Goal: Information Seeking & Learning: Find specific fact

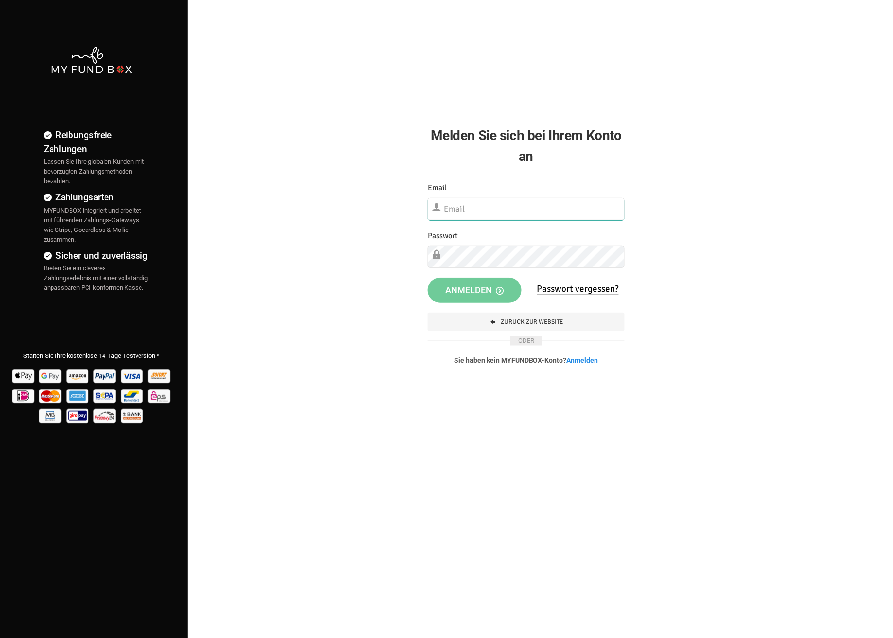
type input "fzgueven@musaid.de"
click at [461, 288] on span "Anmelden" at bounding box center [474, 289] width 58 height 10
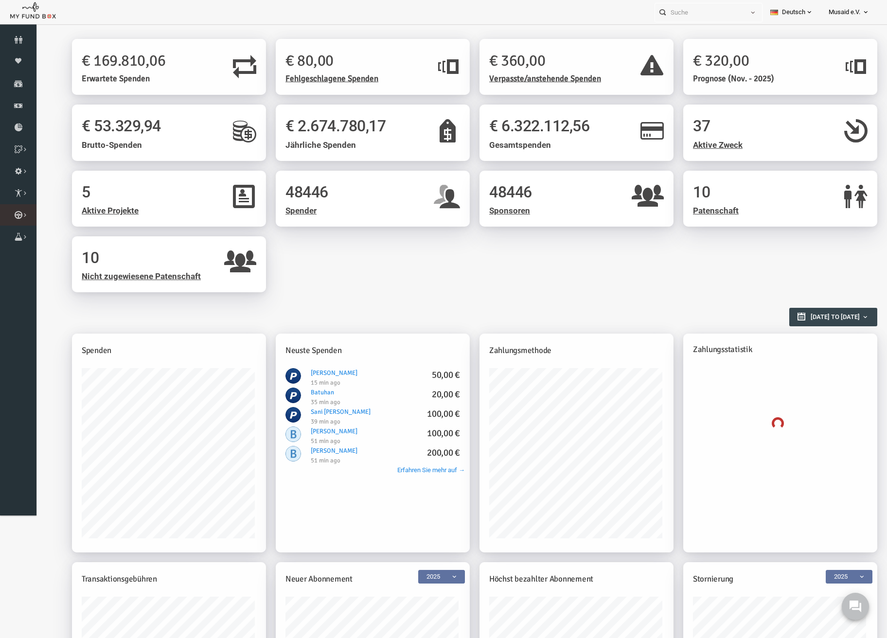
click at [0, 0] on icon at bounding box center [0, 0] width 0 height 0
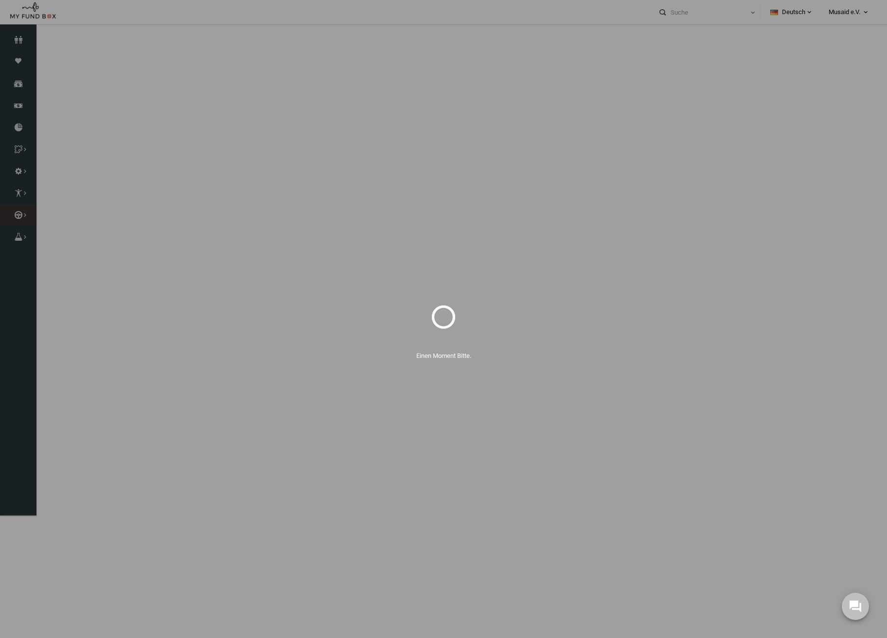
select select "100"
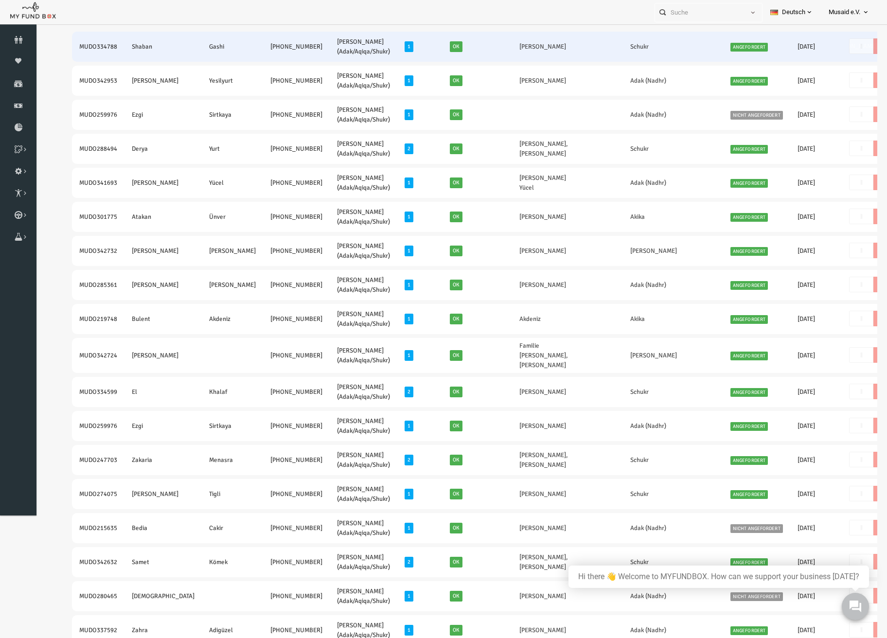
scroll to position [259, 0]
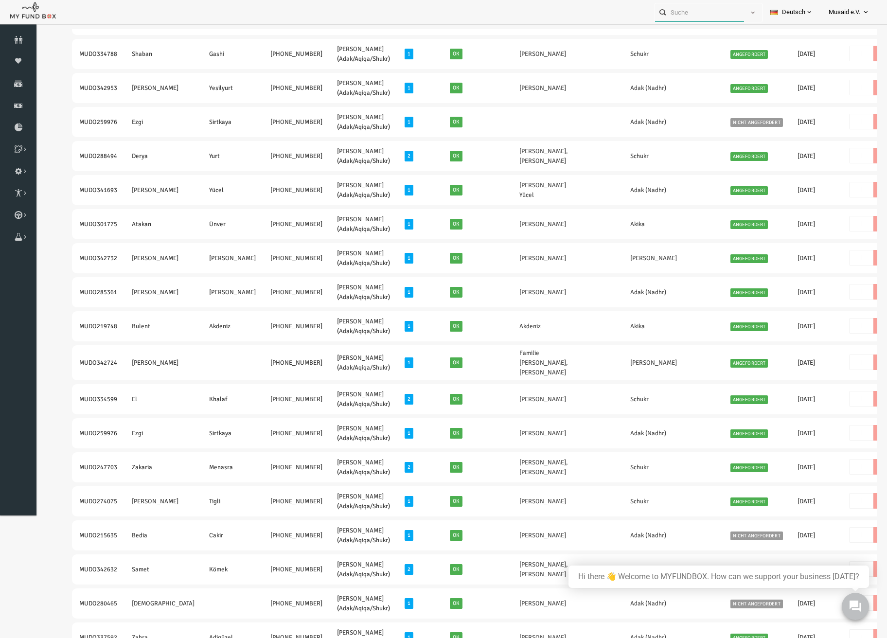
click at [692, 21] on div "Personal Contact BID Orphan GID Zahlungsstatus Partner OID Verwendungszweck Tra…" at bounding box center [709, 12] width 108 height 19
click at [693, 20] on input "text" at bounding box center [699, 12] width 89 height 18
drag, startPoint x: 694, startPoint y: 18, endPoint x: 672, endPoint y: 19, distance: 22.4
click at [694, 18] on input "text" at bounding box center [699, 12] width 89 height 18
click at [25, 78] on link "Spenden" at bounding box center [18, 83] width 36 height 21
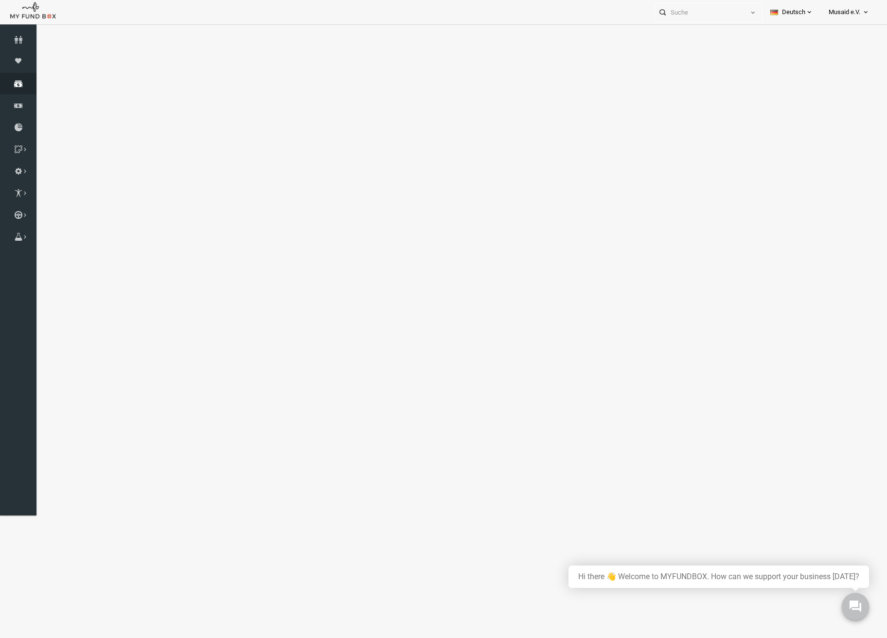
select select "100"
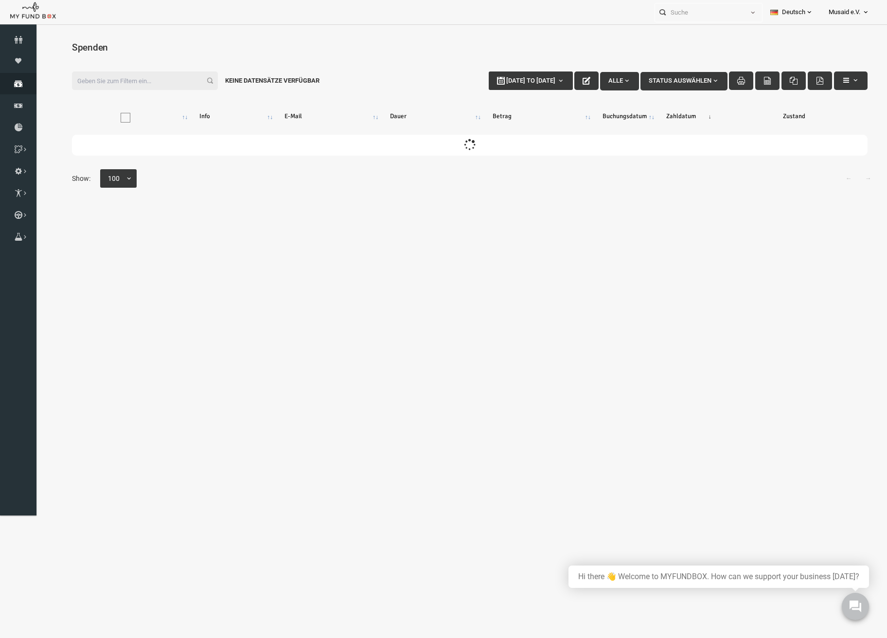
scroll to position [0, 0]
type input "15-10-2025"
type input "22-10-2025"
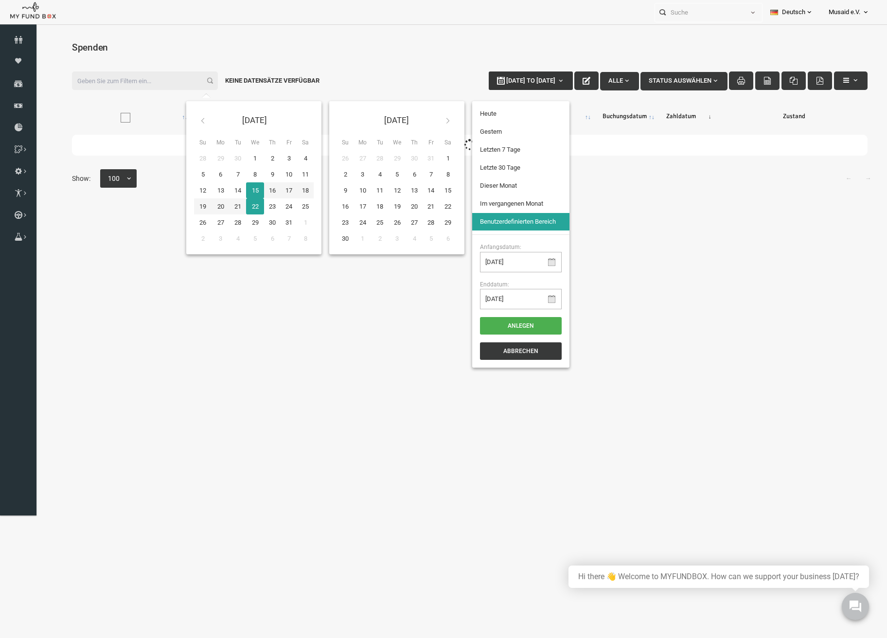
click at [478, 88] on button "15-10-2025 to 22-10-2025" at bounding box center [513, 80] width 84 height 18
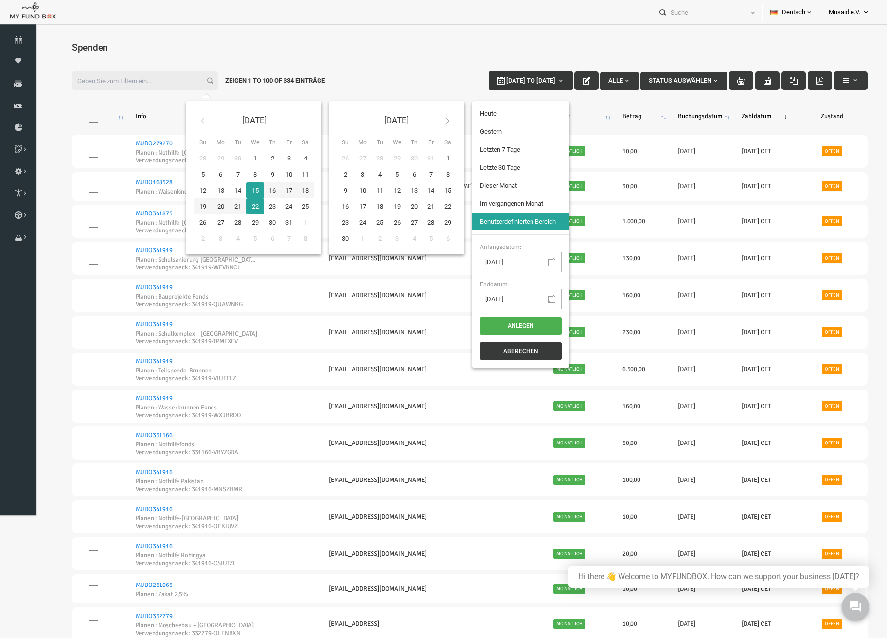
type input "09-10-2025"
type input "15-10-2025"
type input "16-09-2025"
type input "15-10-2025"
type input "09-10-2025"
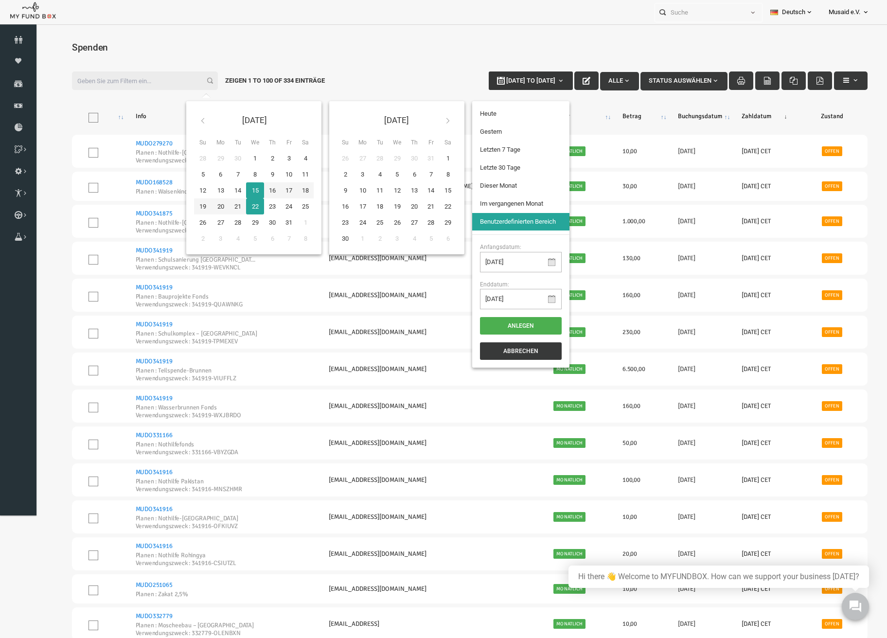
type input "15-10-2025"
click at [485, 155] on li "Letzten 7 Tage" at bounding box center [503, 150] width 97 height 18
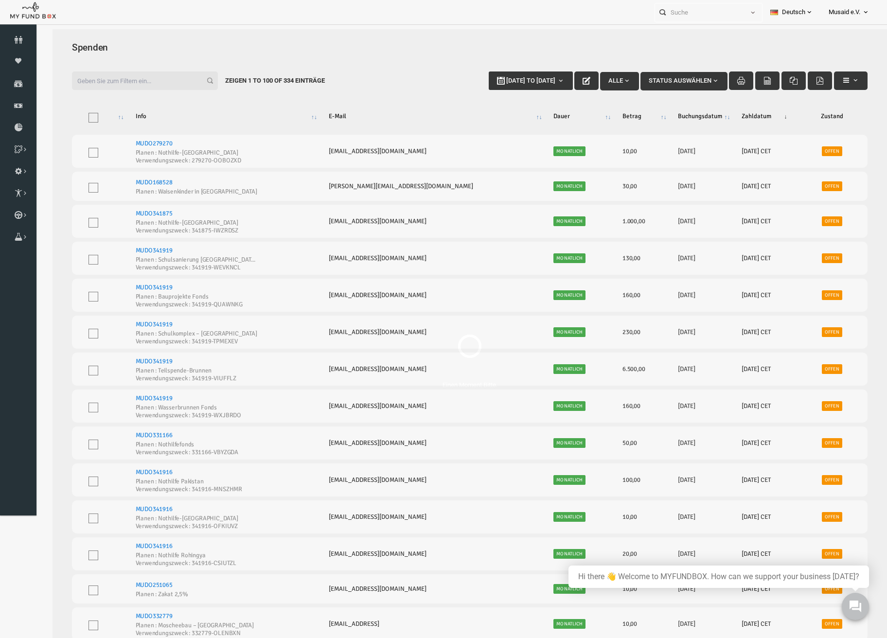
select select "100"
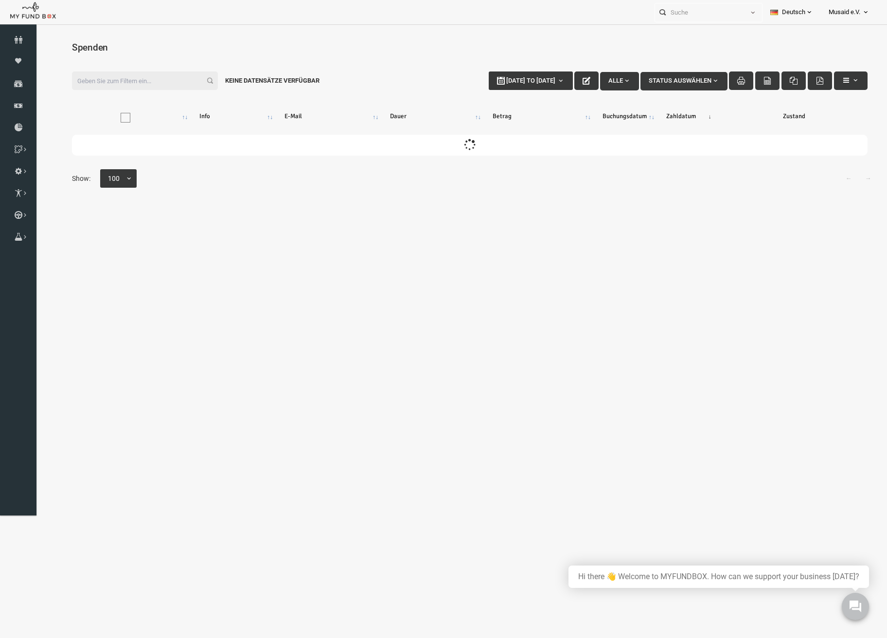
click at [95, 83] on input "Filter:" at bounding box center [127, 80] width 146 height 18
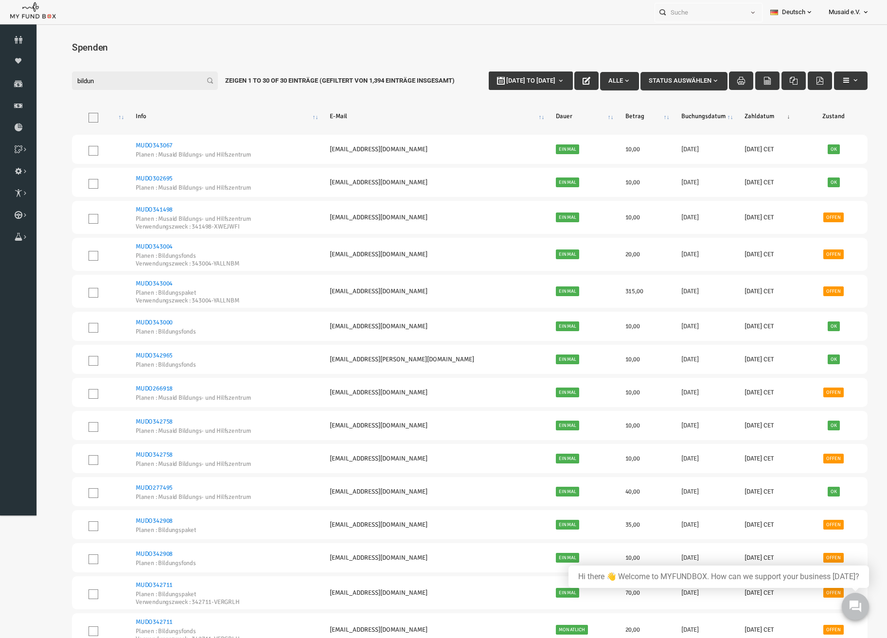
click at [121, 93] on div "Filter: bildun 09-10-2025 to 15-10-2025 Alle Status auswählen Zeigen 1 to 30 of…" at bounding box center [452, 81] width 815 height 38
click at [113, 86] on input "bildun" at bounding box center [127, 80] width 146 height 18
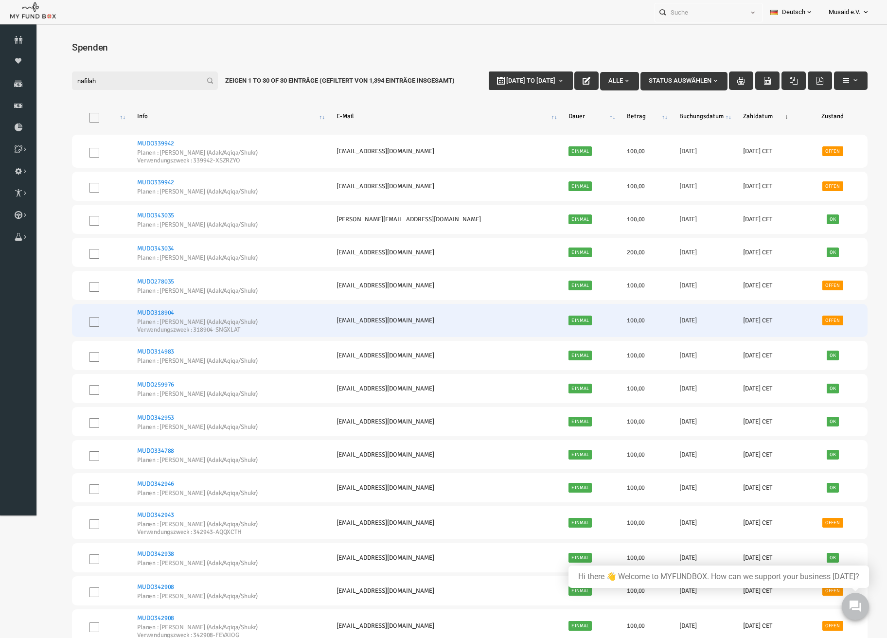
type input "nafilah"
drag, startPoint x: 182, startPoint y: 362, endPoint x: 230, endPoint y: 365, distance: 47.7
click at [230, 337] on td "MUDO318904 Planen : Nafilah Kurban (Adak/Aqiqa/Shukr) Verwendungszweck : 318904…" at bounding box center [210, 320] width 199 height 33
copy small "318904-SNGXLAT"
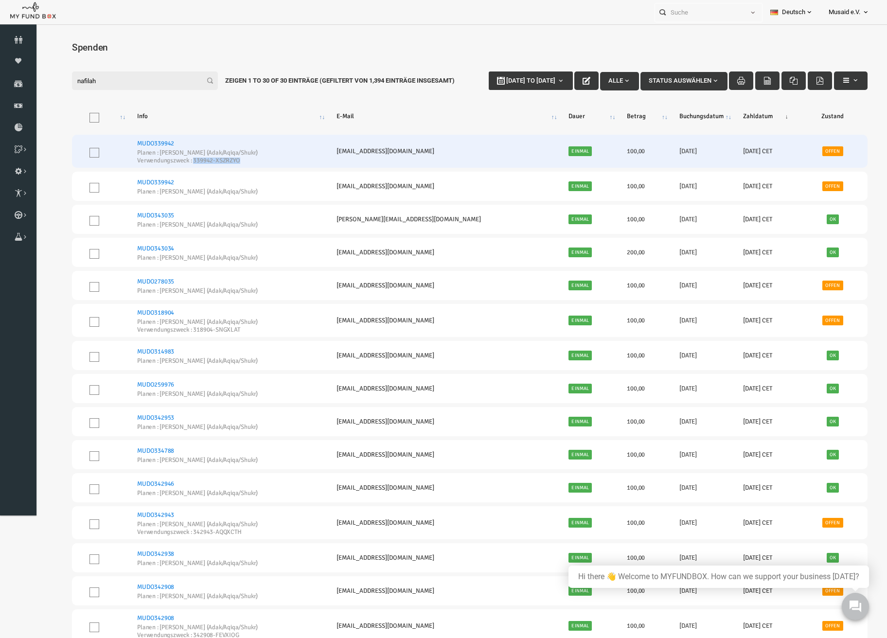
drag, startPoint x: 239, startPoint y: 196, endPoint x: 183, endPoint y: 198, distance: 56.4
click at [183, 164] on small "Verwendungszweck : 339942-XSZRZYO" at bounding box center [181, 161] width 122 height 6
copy small "339942-XSZRZYO"
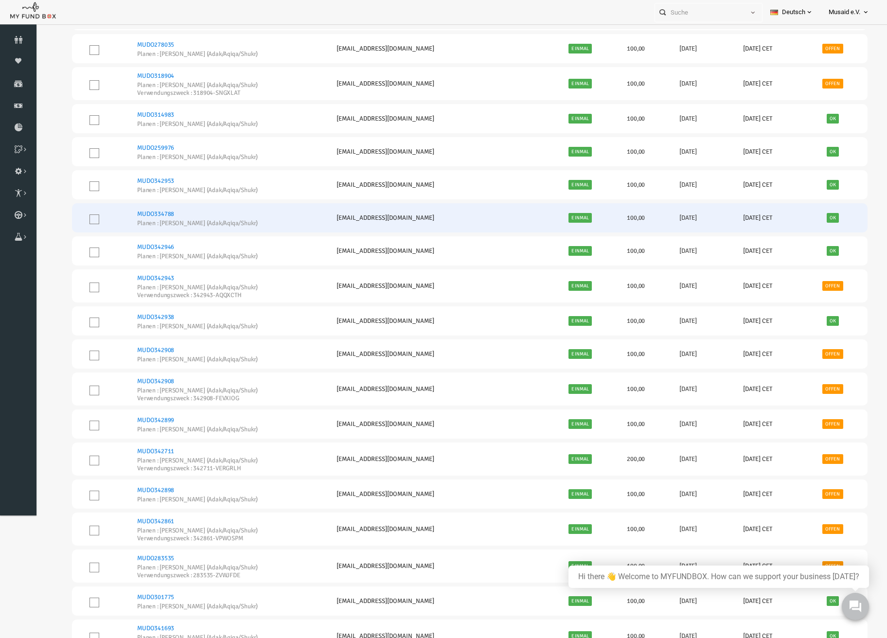
scroll to position [195, 0]
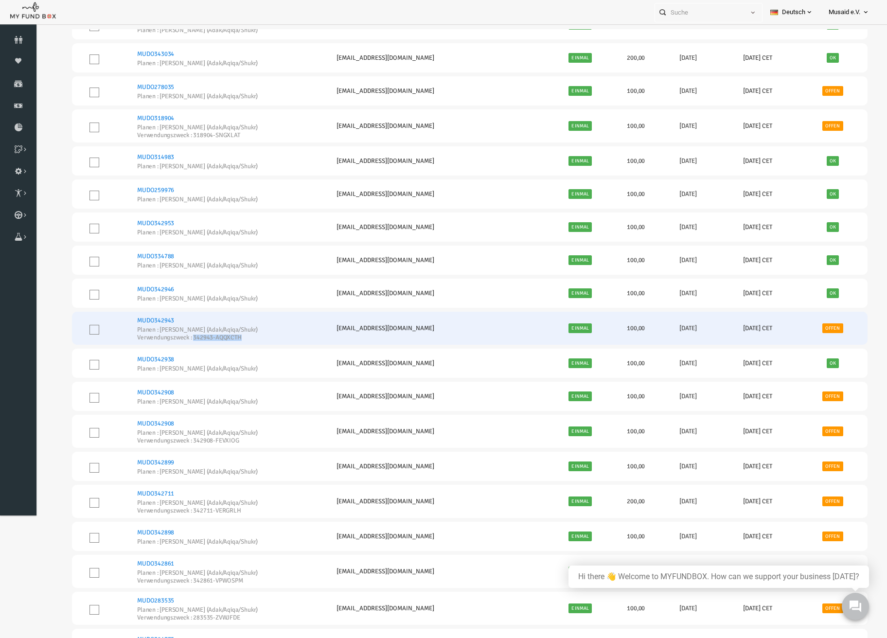
drag, startPoint x: 225, startPoint y: 369, endPoint x: 181, endPoint y: 363, distance: 44.1
click at [181, 341] on small "Verwendungszweck : 342943-AQQXCTH" at bounding box center [181, 338] width 122 height 6
copy small "342943-AQQXCTH"
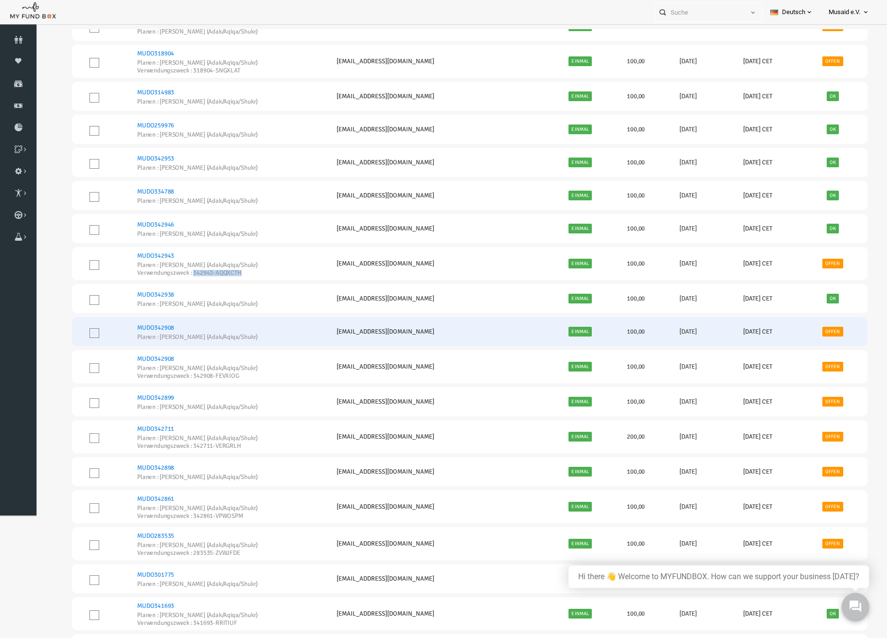
scroll to position [324, 0]
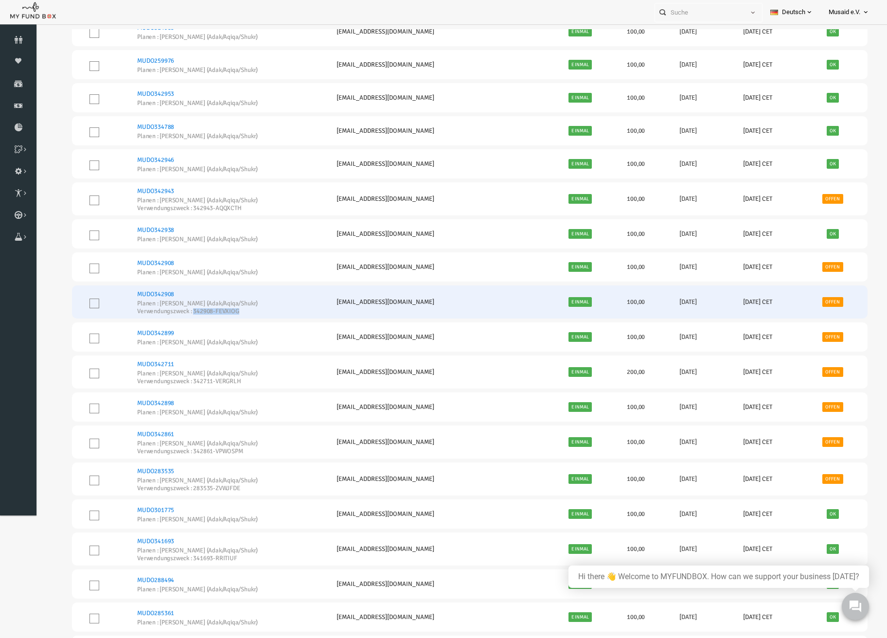
drag, startPoint x: 236, startPoint y: 333, endPoint x: 182, endPoint y: 336, distance: 54.1
click at [182, 319] on td "MUDO342908 Planen : Nafilah Kurban (Adak/Aqiqa/Shukr) Verwendungszweck : 342908…" at bounding box center [210, 301] width 199 height 33
copy small "342908-FEVXIOG"
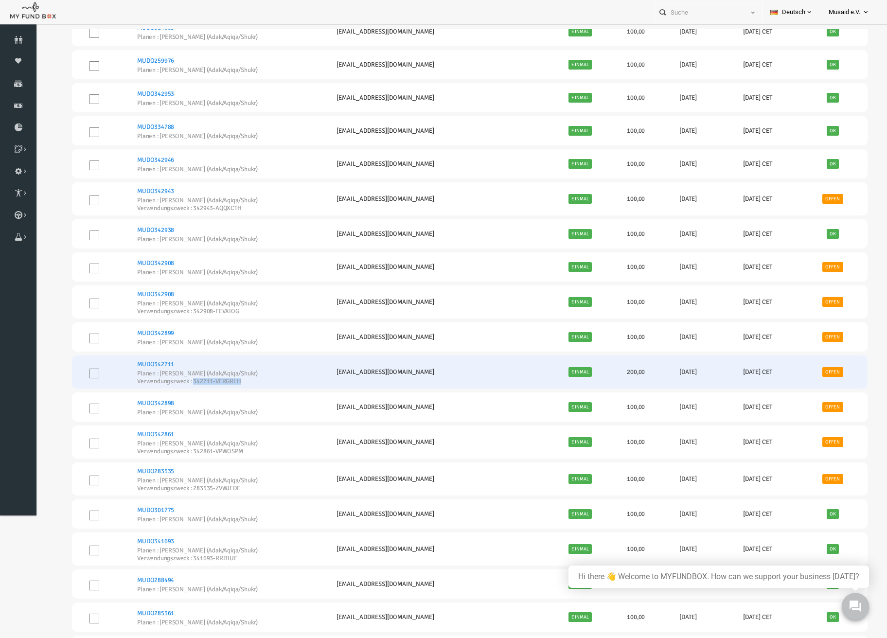
drag, startPoint x: 241, startPoint y: 397, endPoint x: 182, endPoint y: 404, distance: 59.8
click at [182, 389] on td "MUDO342711 Planen : Nafilah Kurban (Adak/Aqiqa/Shukr) Verwendungszweck : 342711…" at bounding box center [210, 371] width 199 height 33
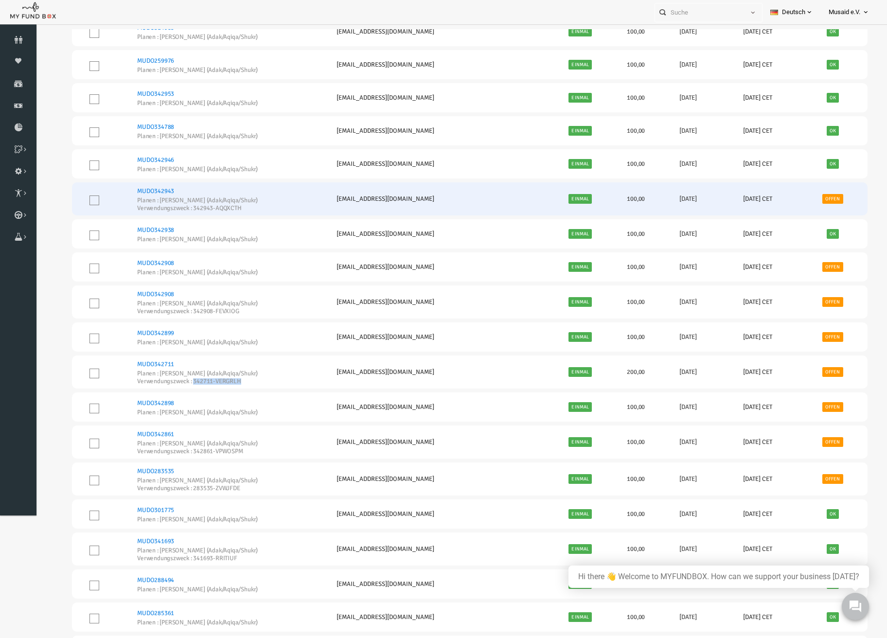
copy small "342711-VERGRLH"
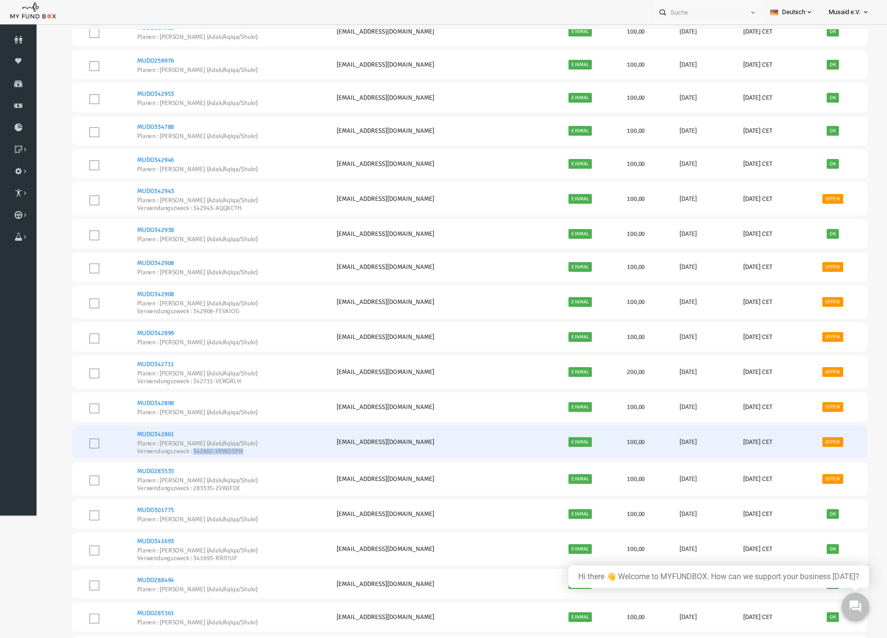
drag, startPoint x: 230, startPoint y: 473, endPoint x: 183, endPoint y: 474, distance: 46.7
click at [183, 459] on td "MUDO342861 Planen : Nafilah Kurban (Adak/Aqiqa/Shukr) Verwendungszweck : 342861…" at bounding box center [210, 442] width 199 height 33
copy small "342861-VPWOSPM"
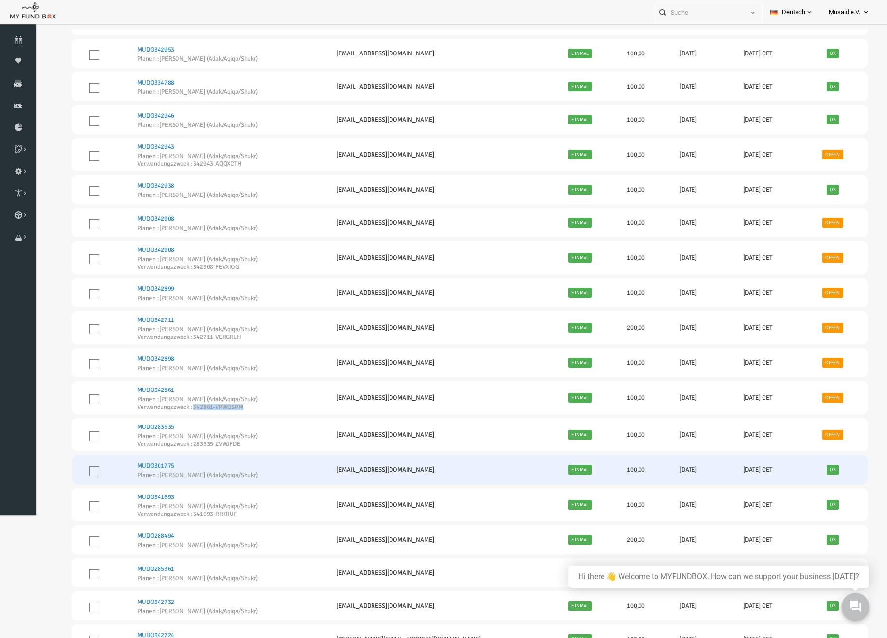
scroll to position [389, 0]
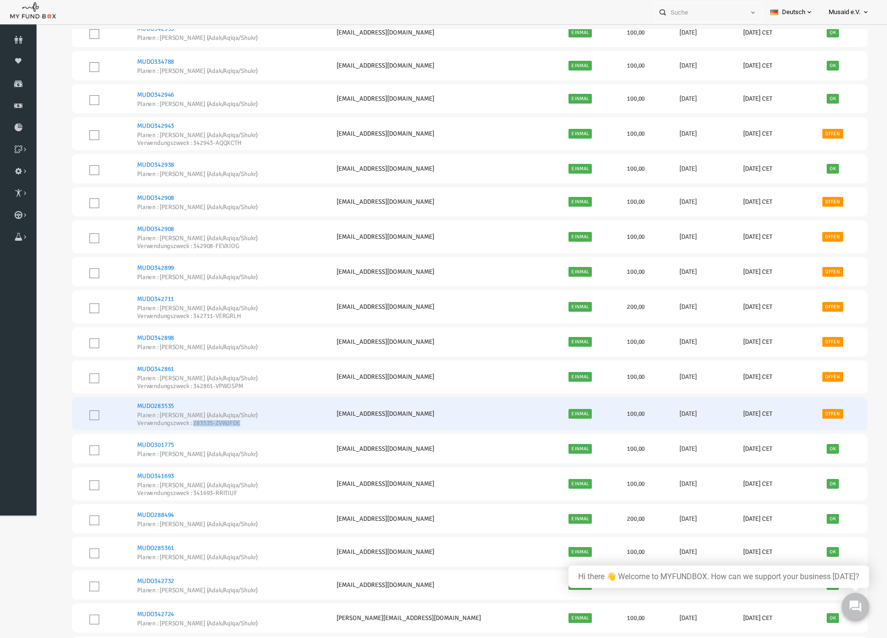
drag, startPoint x: 240, startPoint y: 441, endPoint x: 182, endPoint y: 442, distance: 57.9
click at [182, 426] on small "Verwendungszweck : 283535-ZVWJFDE" at bounding box center [181, 423] width 122 height 6
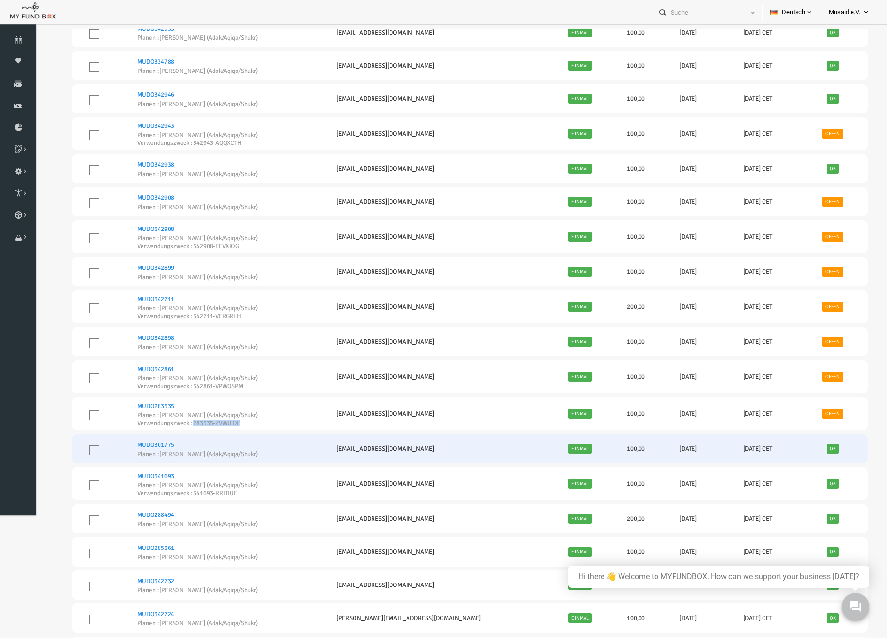
copy small "283535-ZVWJFDE"
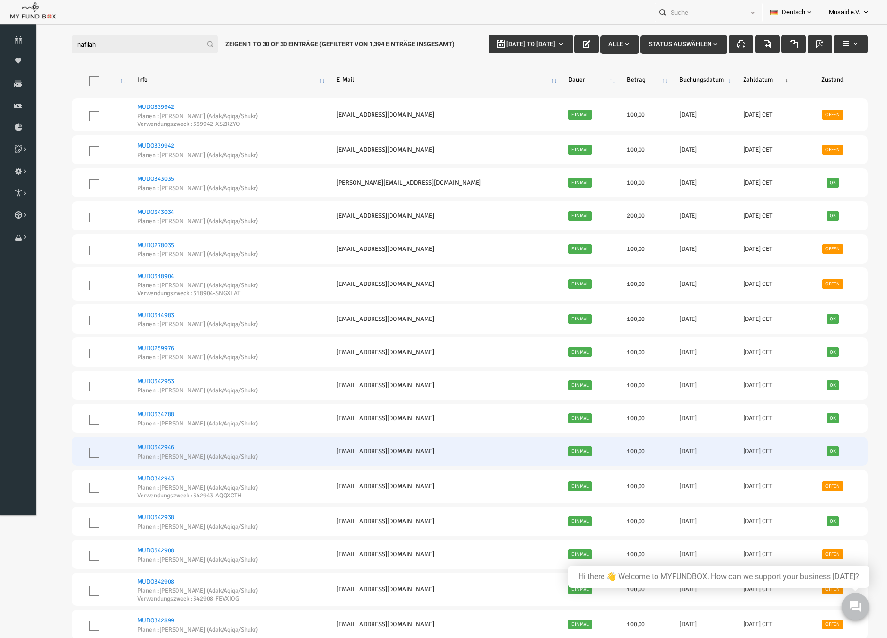
scroll to position [0, 0]
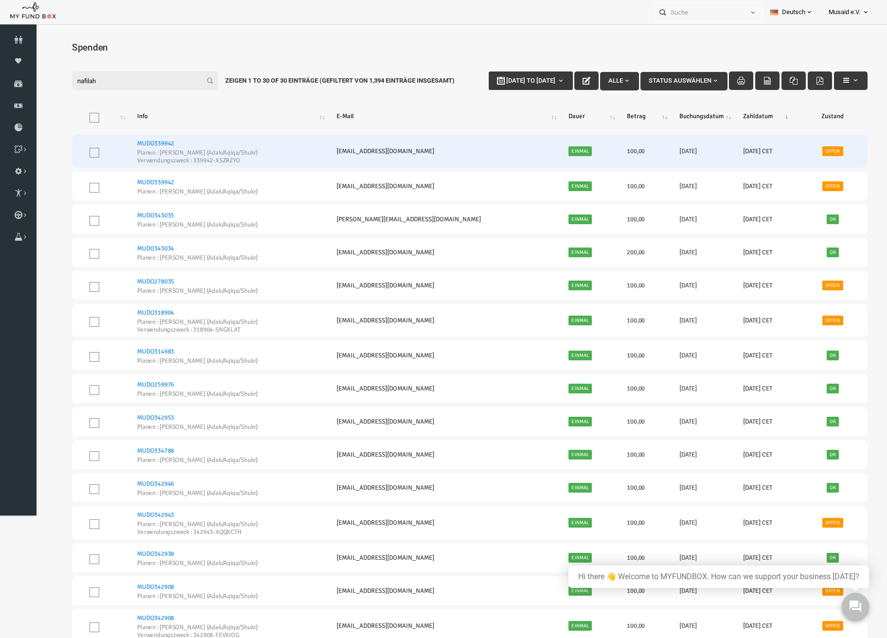
click at [139, 147] on link "MUDO339942" at bounding box center [138, 144] width 37 height 8
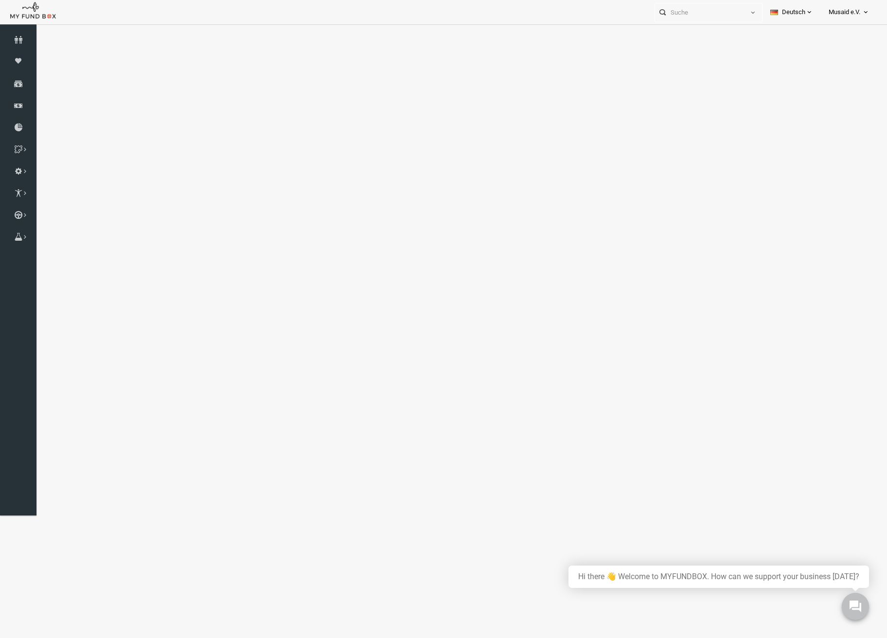
select select "100"
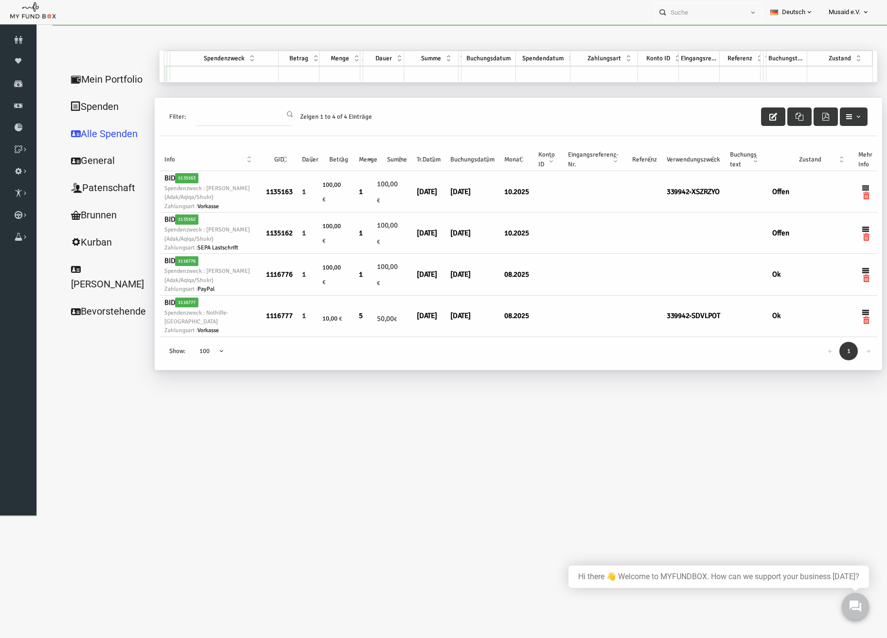
scroll to position [0, 0]
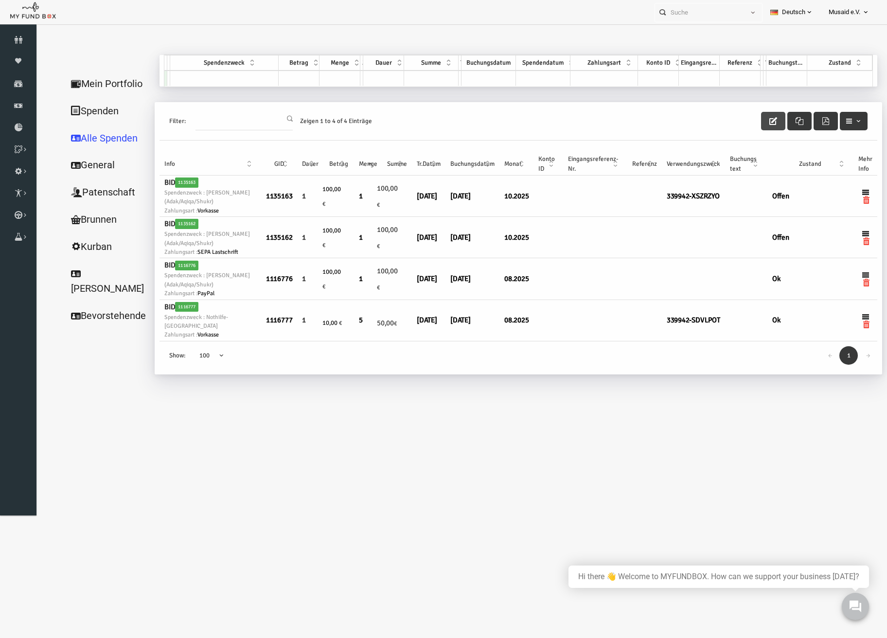
click at [757, 125] on button "button" at bounding box center [756, 121] width 24 height 18
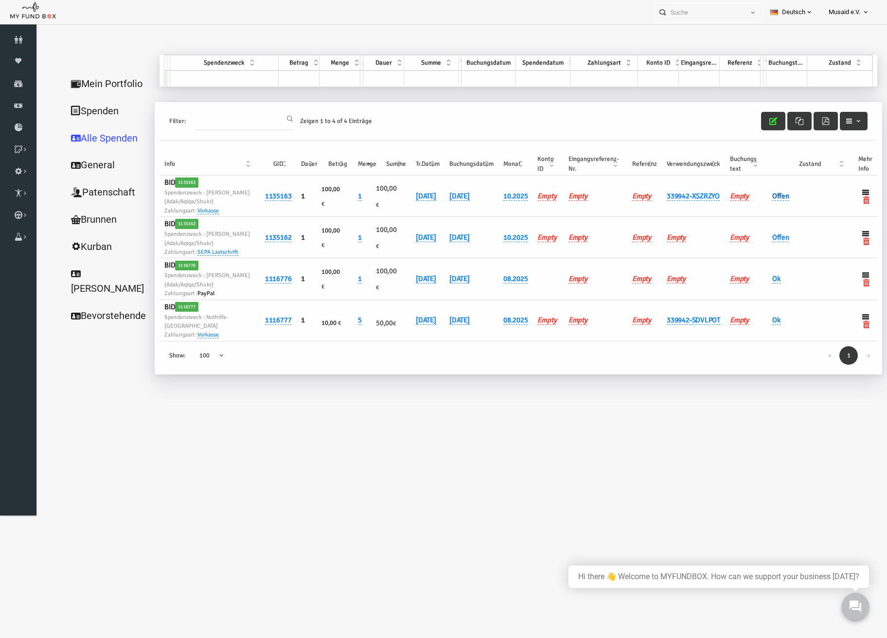
click at [759, 197] on link "Offen" at bounding box center [763, 196] width 17 height 9
click at [761, 201] on div "× Offen" at bounding box center [814, 207] width 112 height 56
click at [781, 198] on span "× Offen" at bounding box center [813, 196] width 89 height 10
click at [771, 222] on button "submit" at bounding box center [778, 214] width 18 height 18
click at [743, 124] on div "Filter: Zeigen 1 to 4 of 4 Einträge" at bounding box center [501, 121] width 718 height 38
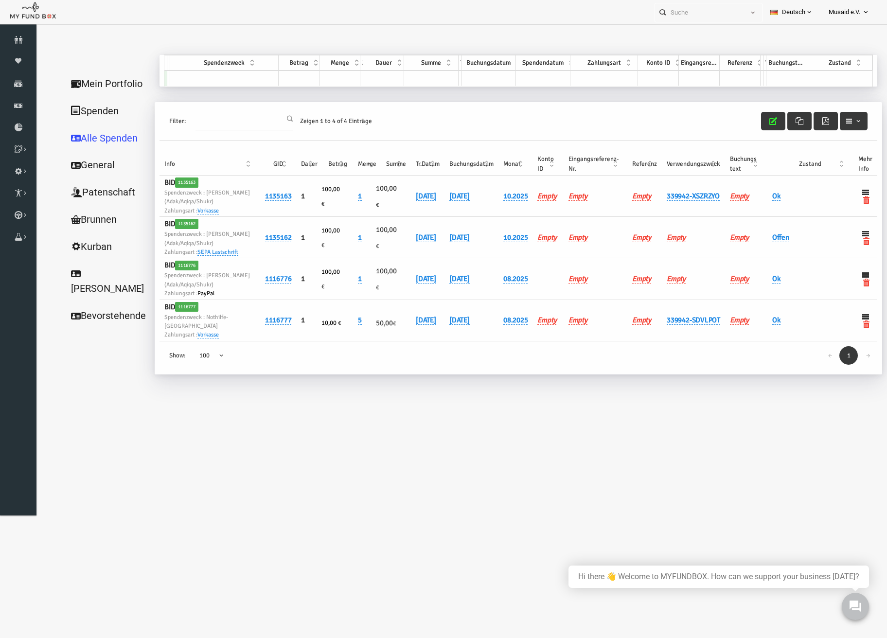
click at [739, 118] on div "Filter: Zeigen 1 to 4 of 4 Einträge" at bounding box center [501, 121] width 718 height 38
click at [748, 120] on button "button" at bounding box center [756, 121] width 24 height 18
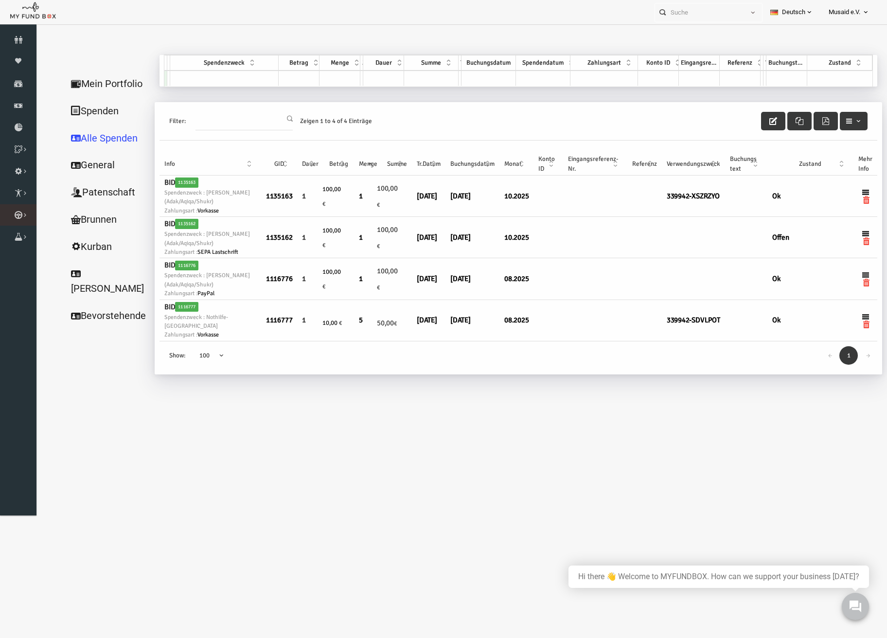
click at [0, 0] on icon at bounding box center [0, 0] width 0 height 0
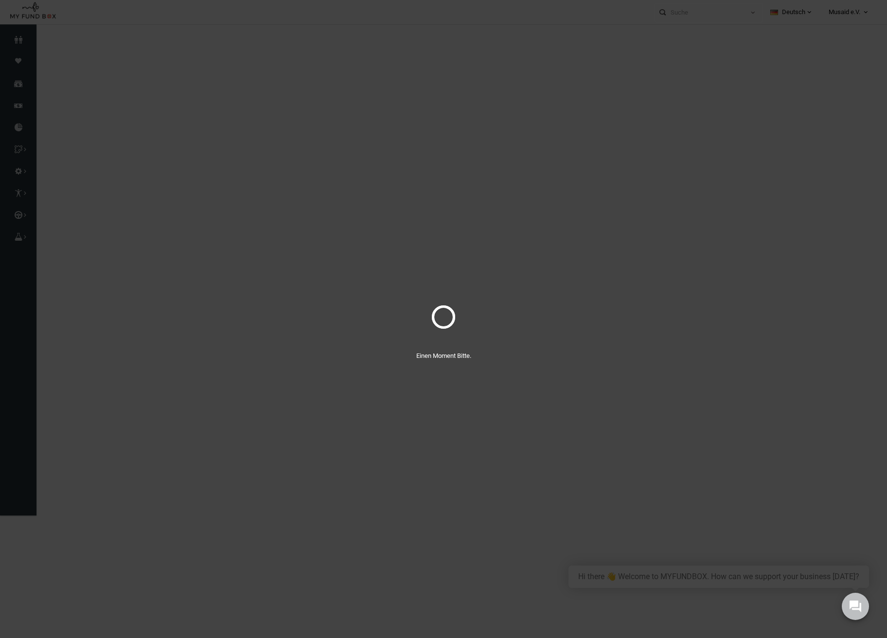
select select "100"
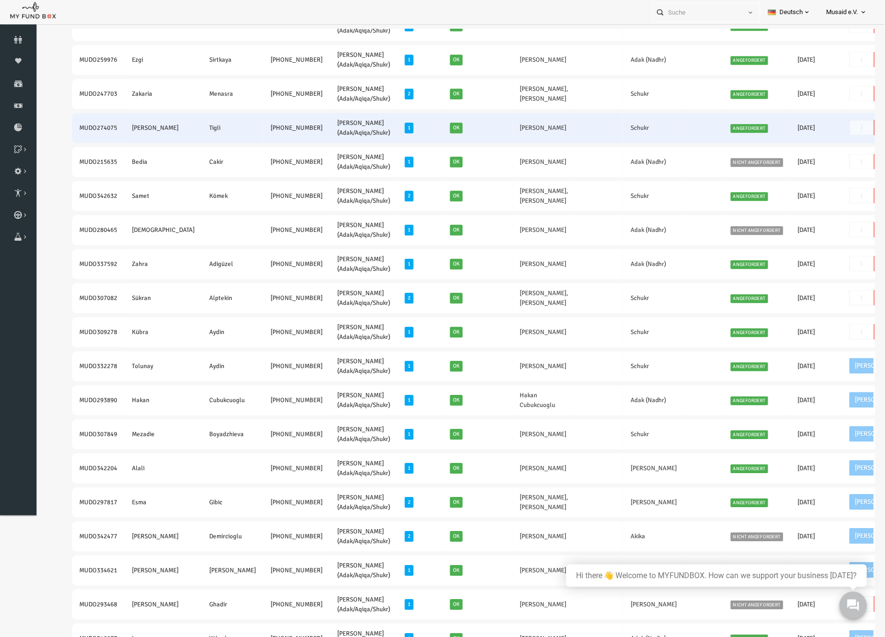
scroll to position [648, 0]
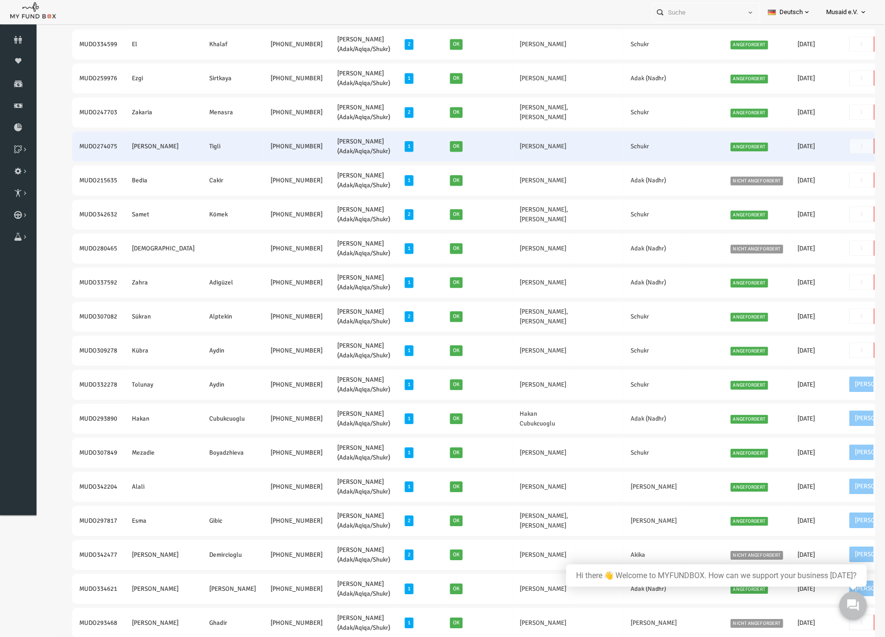
drag, startPoint x: 61, startPoint y: 135, endPoint x: 259, endPoint y: 142, distance: 197.6
click at [259, 142] on tr "MUDO274075 Murat Tigli +49 15784083580 Nafilah Kurban (Adak/Aqiqa/Shukr) 1 Ok M…" at bounding box center [516, 146] width 925 height 30
copy tr "MUDO274075 Murat Tigli +49 15784083580"
drag, startPoint x: 523, startPoint y: 139, endPoint x: 454, endPoint y: 131, distance: 69.0
click at [454, 131] on tr "MUDO274075 Murat Tigli +49 15784083580 Nafilah Kurban (Adak/Aqiqa/Shukr) 1 Ok M…" at bounding box center [516, 146] width 925 height 30
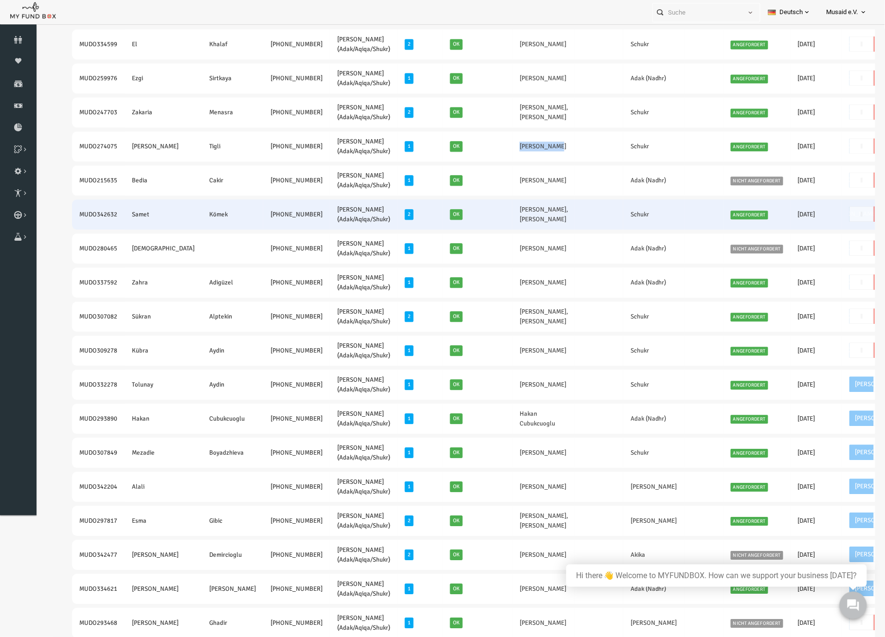
copy tr "Murat tigli"
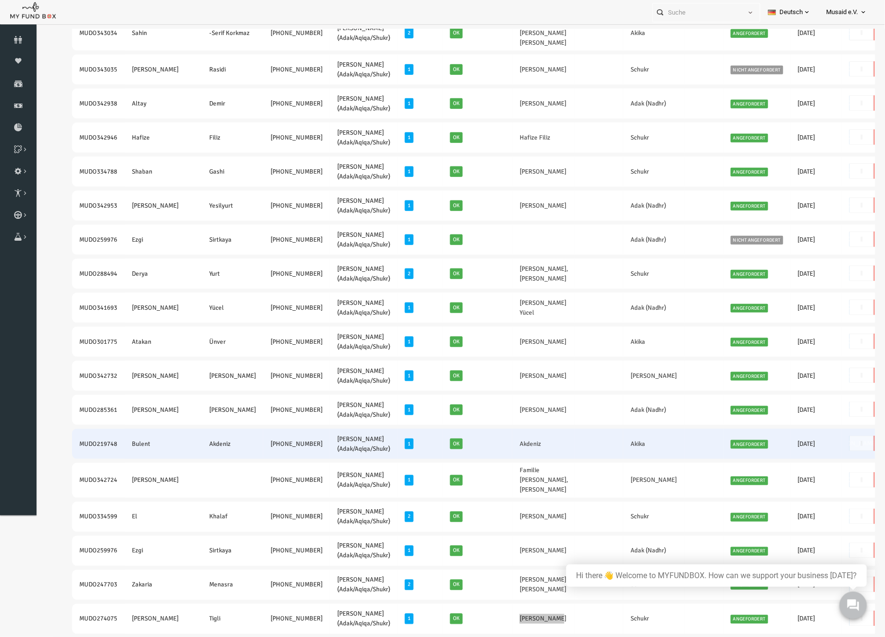
scroll to position [195, 0]
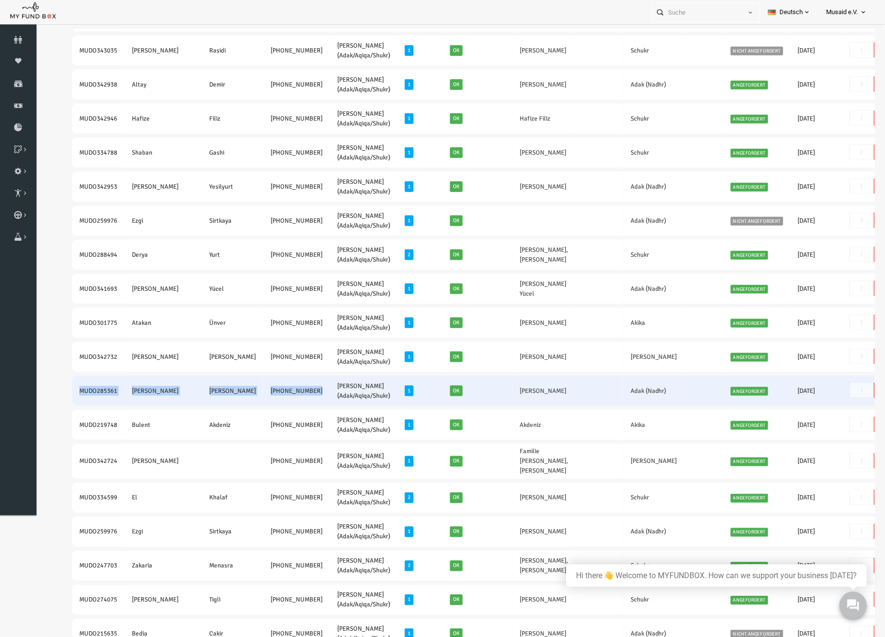
drag, startPoint x: 56, startPoint y: 385, endPoint x: 268, endPoint y: 388, distance: 211.6
click at [268, 388] on tr "MUDO285361 Sami Mehmed +49 1737295747 Nafilah Kurban (Adak/Aqiqa/Shukr) 1 Ok Kh…" at bounding box center [516, 390] width 925 height 30
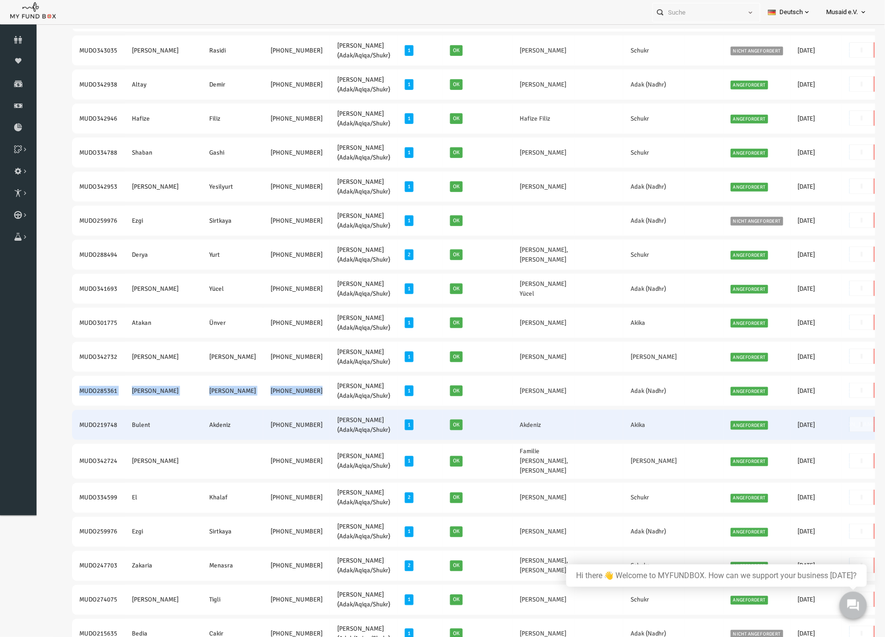
copy tr "MUDO285361 Sami Mehmed +49 1737295747"
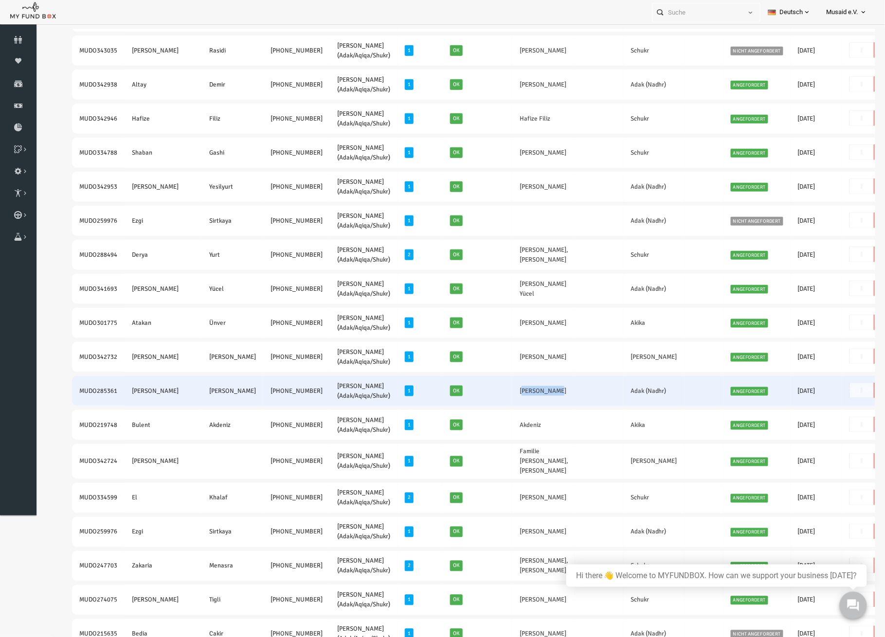
drag, startPoint x: 502, startPoint y: 383, endPoint x: 458, endPoint y: 387, distance: 43.9
click at [495, 387] on td "Khalid Eren" at bounding box center [526, 390] width 63 height 30
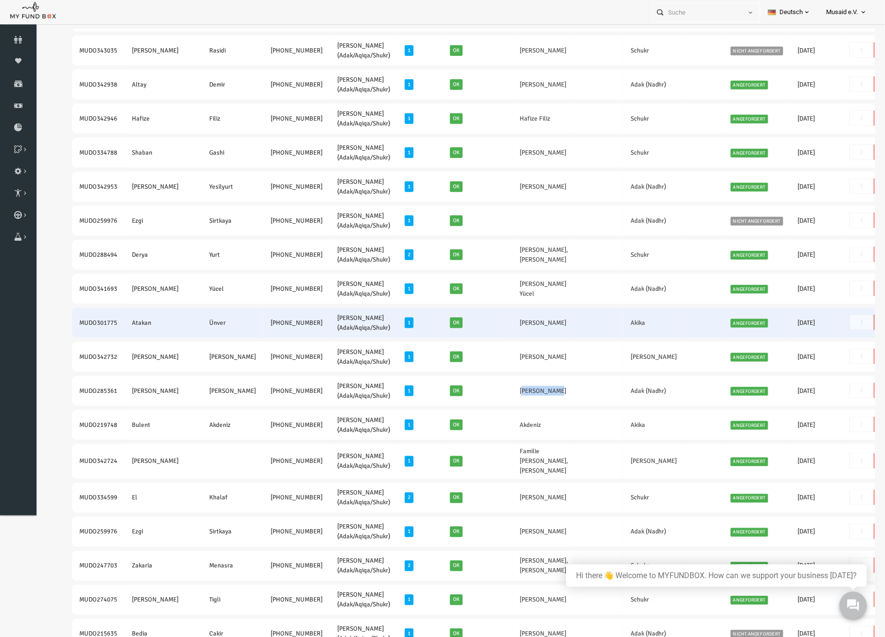
drag, startPoint x: 57, startPoint y: 318, endPoint x: 264, endPoint y: 326, distance: 207.3
click at [264, 326] on tr "MUDO301775 Atakan Ünver +49 15151200408 Nafilah Kurban (Adak/Aqiqa/Shukr) 1 Ok …" at bounding box center [516, 322] width 925 height 30
drag, startPoint x: 509, startPoint y: 316, endPoint x: 462, endPoint y: 320, distance: 47.4
click at [495, 320] on td "Arda Ünver" at bounding box center [526, 322] width 63 height 30
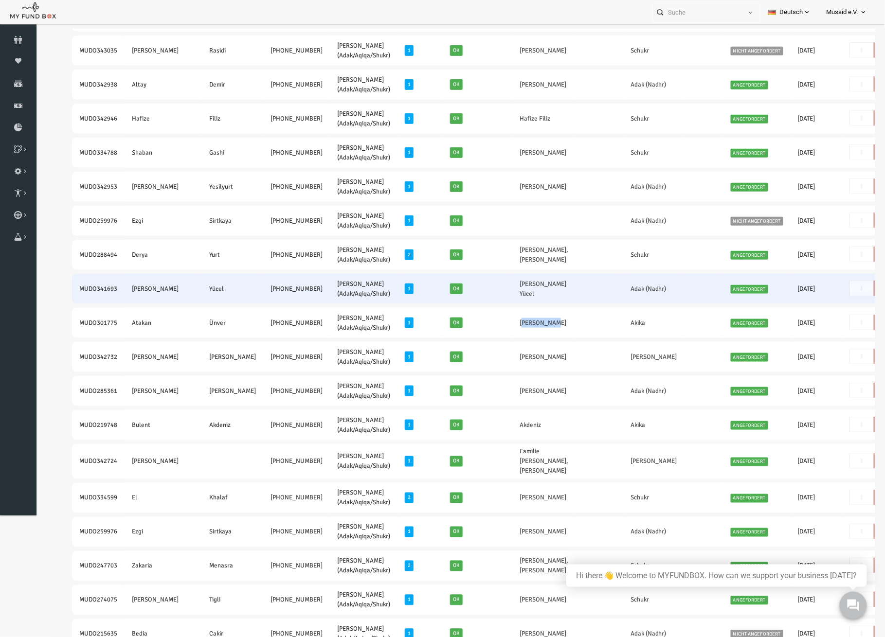
drag, startPoint x: 61, startPoint y: 285, endPoint x: 261, endPoint y: 286, distance: 200.4
click at [261, 286] on tr "MUDO341693 Aysegül Yücel +49 15147580951 Nafilah Kurban (Adak/Aqiqa/Shukr) 1 Ok…" at bounding box center [516, 288] width 925 height 30
drag, startPoint x: 521, startPoint y: 287, endPoint x: 460, endPoint y: 284, distance: 61.8
click at [495, 284] on td "Zeyhane Yücel" at bounding box center [526, 288] width 63 height 30
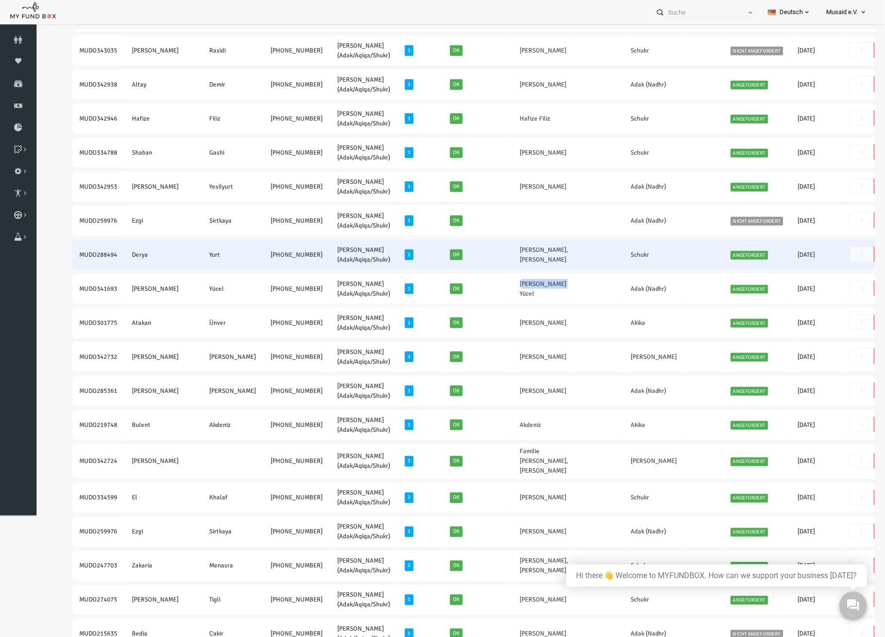
drag, startPoint x: 57, startPoint y: 246, endPoint x: 268, endPoint y: 256, distance: 211.8
click at [268, 256] on tr "MUDO288494 Derya Yurt +49 15258401939 Nafilah Kurban (Adak/Aqiqa/Shukr) 2 Ok De…" at bounding box center [516, 254] width 925 height 30
drag, startPoint x: 455, startPoint y: 245, endPoint x: 492, endPoint y: 244, distance: 36.5
click at [495, 244] on td "Derya Yurt,Abdullah Yurt" at bounding box center [526, 254] width 63 height 30
click at [514, 250] on td "Derya Yurt,Abdullah Yurt" at bounding box center [526, 254] width 63 height 30
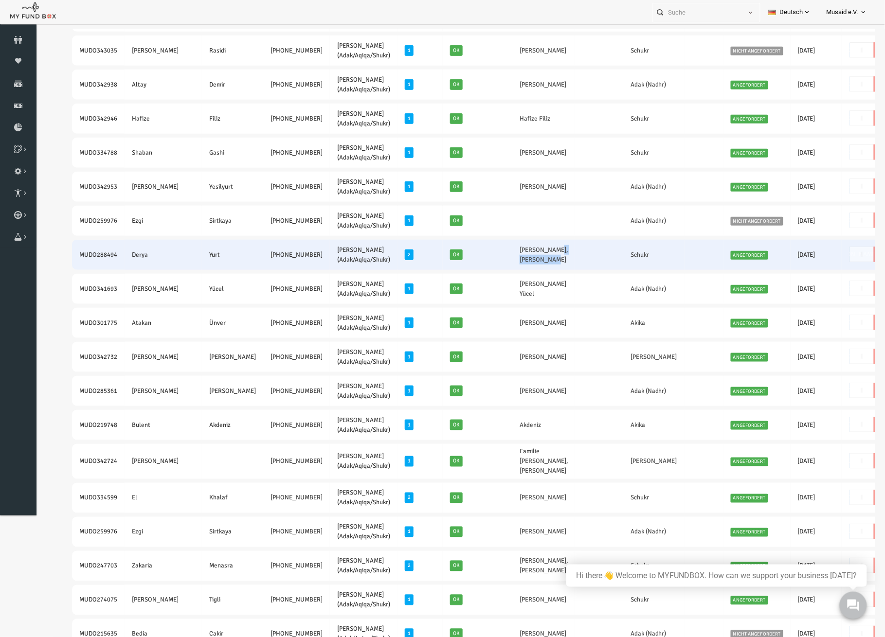
drag, startPoint x: 483, startPoint y: 259, endPoint x: 494, endPoint y: 245, distance: 17.0
click at [495, 245] on td "Derya Yurt,Abdullah Yurt" at bounding box center [526, 254] width 63 height 30
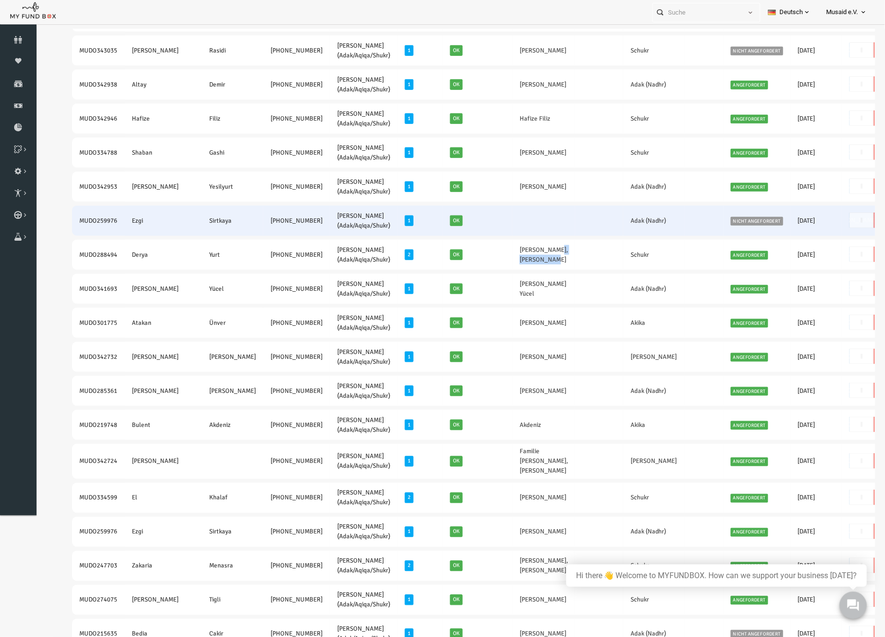
drag, startPoint x: 58, startPoint y: 213, endPoint x: 261, endPoint y: 214, distance: 202.8
click at [261, 214] on tr "MUDO259976 Ezgi Sirtkaya +49 17632036517 Nafilah Kurban (Adak/Aqiqa/Shukr) 1 Ok…" at bounding box center [516, 220] width 925 height 30
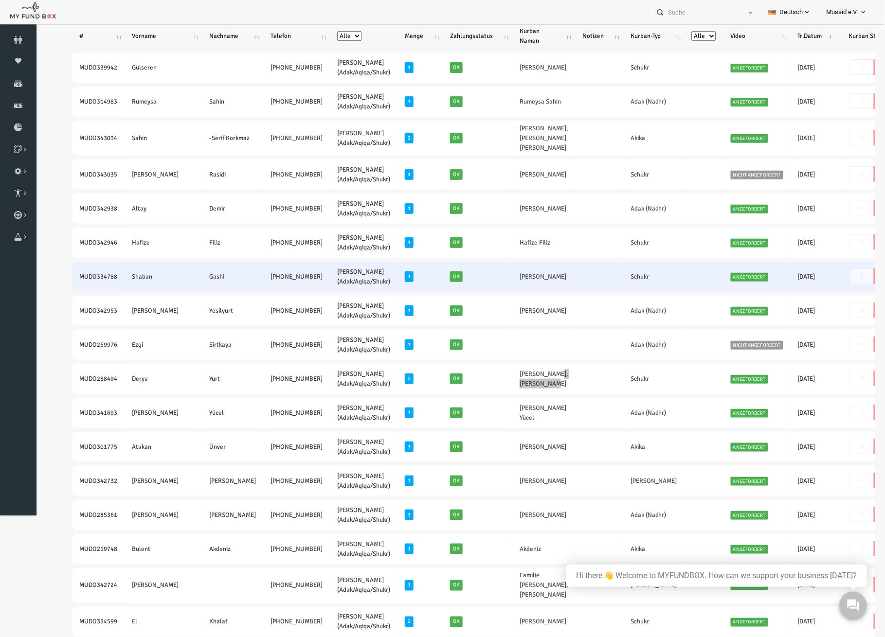
scroll to position [65, 0]
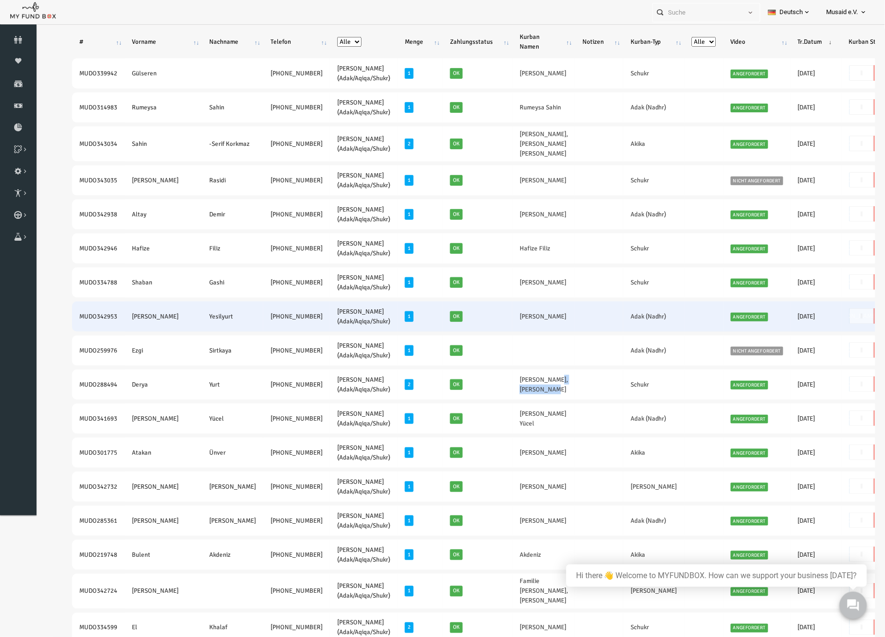
drag, startPoint x: 49, startPoint y: 307, endPoint x: 256, endPoint y: 313, distance: 206.8
drag, startPoint x: 449, startPoint y: 311, endPoint x: 527, endPoint y: 319, distance: 78.1
click at [527, 319] on tr "MUDO342953 Melisa Yesilyurt +49 1573 5347415 Nafilah Kurban (Adak/Aqiqa/Shukr) …" at bounding box center [516, 316] width 925 height 30
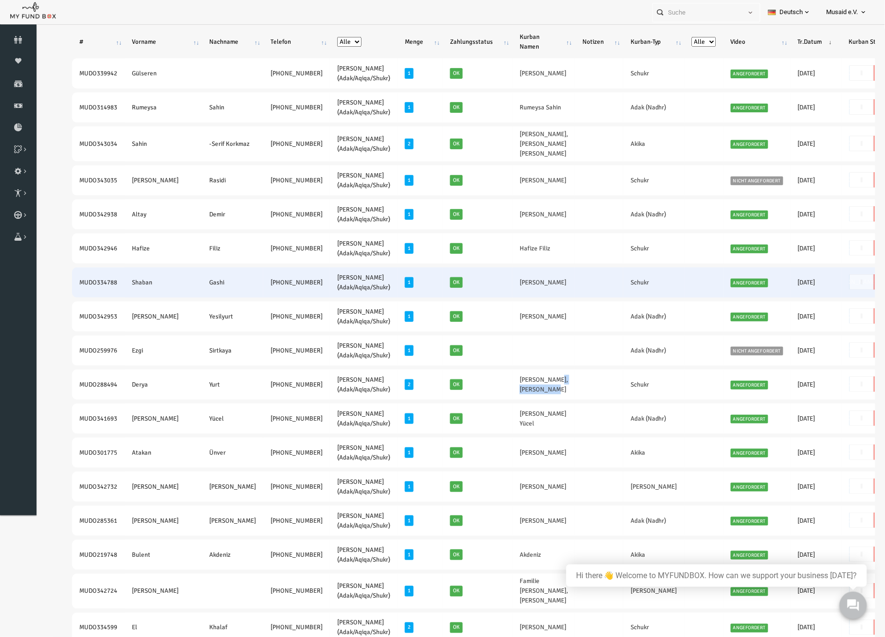
drag, startPoint x: 56, startPoint y: 276, endPoint x: 268, endPoint y: 286, distance: 212.3
click at [268, 286] on tr "MUDO334788 Shaban Gashi +49 15756781265 Nafilah Kurban (Adak/Aqiqa/Shukr) 1 Ok …" at bounding box center [516, 282] width 925 height 30
drag, startPoint x: 529, startPoint y: 278, endPoint x: 455, endPoint y: 278, distance: 73.4
click at [455, 278] on tr "MUDO334788 Shaban Gashi +49 15756781265 Nafilah Kurban (Adak/Aqiqa/Shukr) 1 Ok …" at bounding box center [516, 282] width 925 height 30
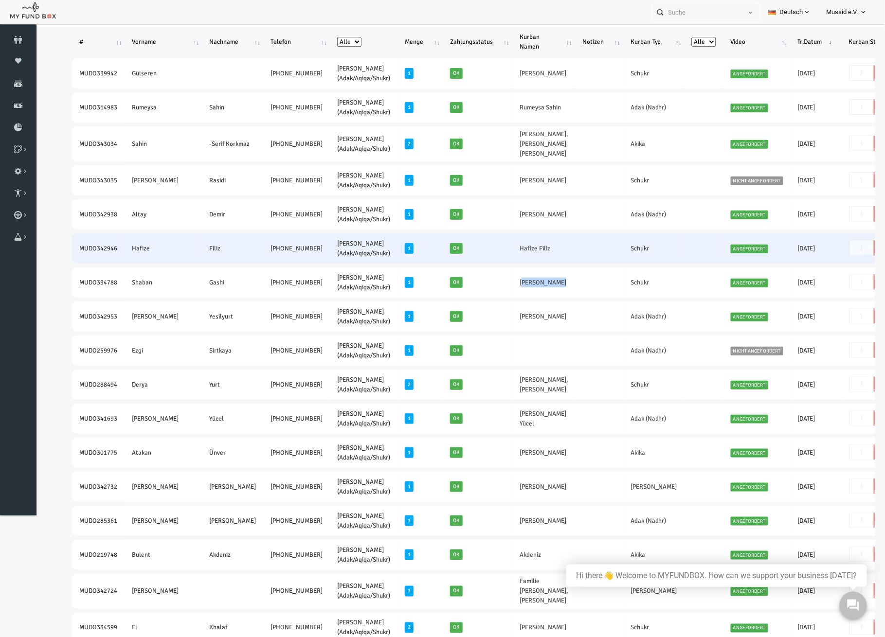
drag, startPoint x: 56, startPoint y: 250, endPoint x: 247, endPoint y: 253, distance: 191.1
click at [247, 253] on tr "MUDO342946 Hafize Filiz +49 176 70556860 Nafilah Kurban (Adak/Aqiqa/Shukr) 1 Ok…" at bounding box center [516, 248] width 925 height 30
drag, startPoint x: 460, startPoint y: 248, endPoint x: 501, endPoint y: 251, distance: 41.5
click at [501, 251] on td "Hafize Filiz" at bounding box center [526, 248] width 63 height 30
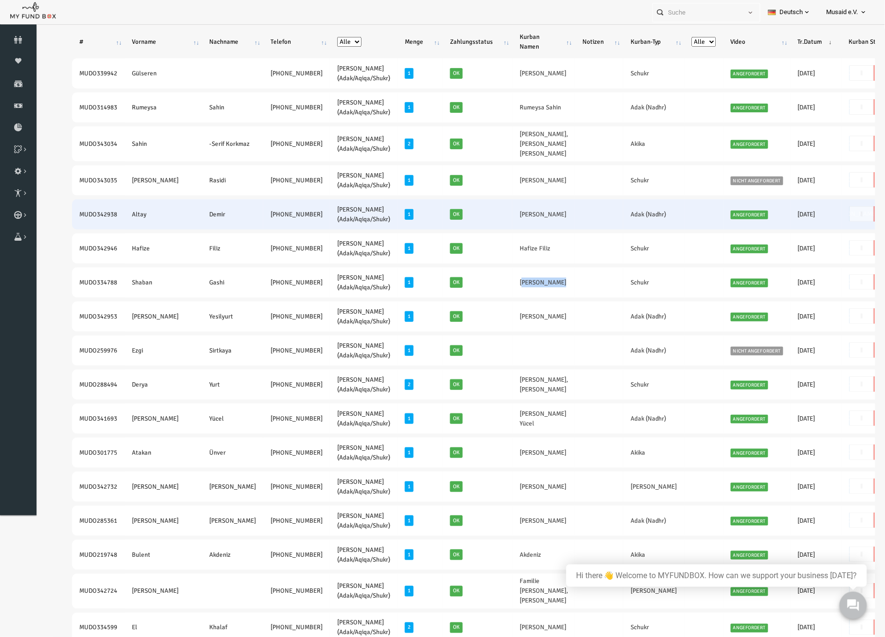
drag, startPoint x: 58, startPoint y: 210, endPoint x: 255, endPoint y: 217, distance: 196.6
click at [255, 217] on tr "MUDO342938 Altay Demir +49 1512 0767135 Nafilah Kurban (Adak/Aqiqa/Shukr) 1 Ok …" at bounding box center [516, 214] width 925 height 30
drag, startPoint x: 497, startPoint y: 218, endPoint x: 462, endPoint y: 222, distance: 35.7
click at [495, 222] on td "Altay Demir" at bounding box center [526, 214] width 63 height 30
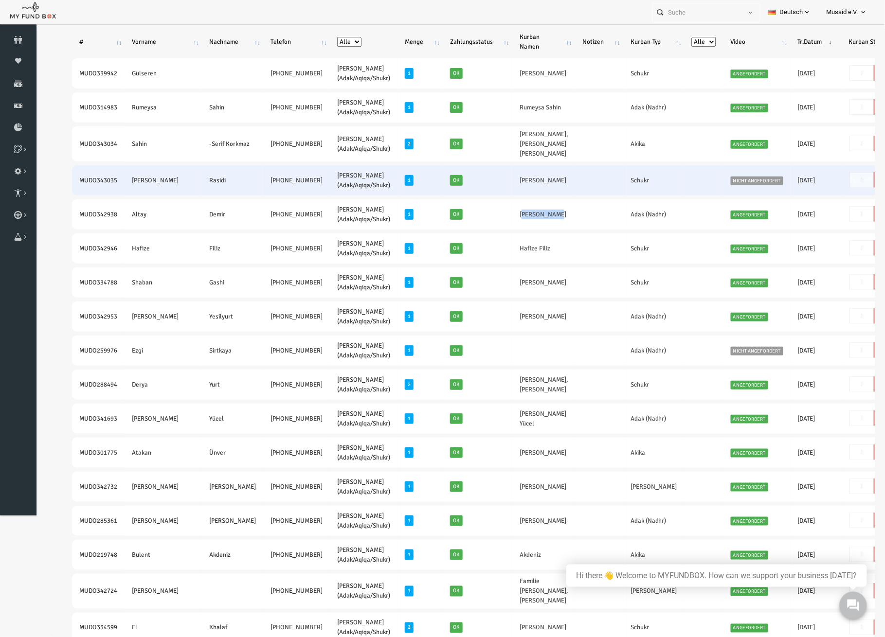
drag, startPoint x: 57, startPoint y: 174, endPoint x: 270, endPoint y: 178, distance: 213.5
click at [270, 178] on tr "MUDO343035 Dennis Rasidi +49 175 1006778 Nafilah Kurban (Adak/Aqiqa/Shukr) 1 Ok…" at bounding box center [516, 180] width 925 height 30
drag, startPoint x: 510, startPoint y: 178, endPoint x: 462, endPoint y: 179, distance: 48.2
click at [495, 179] on td "Dennis Rasidi" at bounding box center [526, 180] width 63 height 30
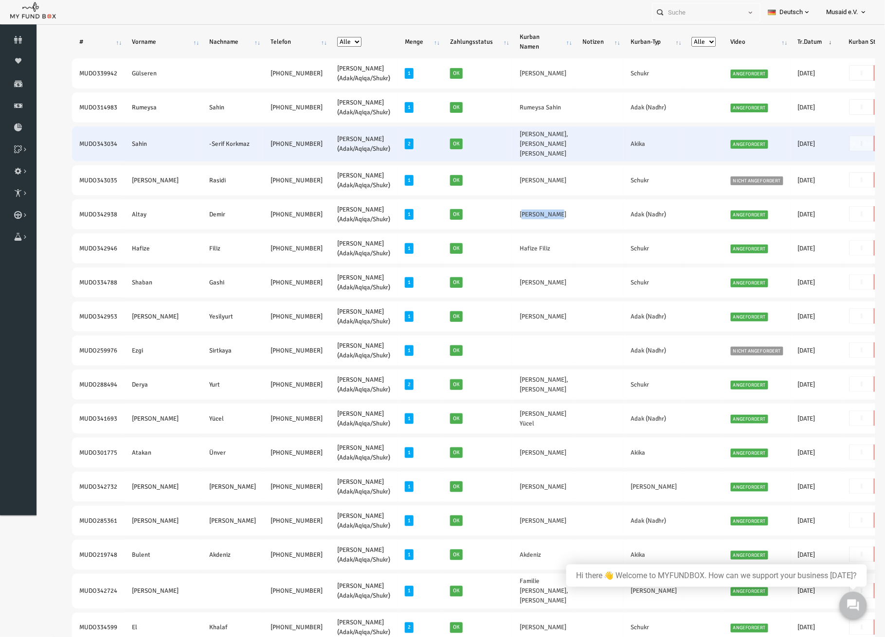
drag, startPoint x: 56, startPoint y: 140, endPoint x: 255, endPoint y: 155, distance: 199.5
click at [255, 155] on tr "MUDO343034 Sahin -Serif Korkmaz +49 1514 4916078 Nafilah Kurban (Adak/Aqiqa/Shu…" at bounding box center [516, 143] width 925 height 35
drag, startPoint x: 474, startPoint y: 145, endPoint x: 491, endPoint y: 147, distance: 17.1
click at [495, 147] on td "Leyla Wolf,Luna Wolf" at bounding box center [526, 143] width 63 height 35
drag, startPoint x: 530, startPoint y: 142, endPoint x: 493, endPoint y: 143, distance: 37.0
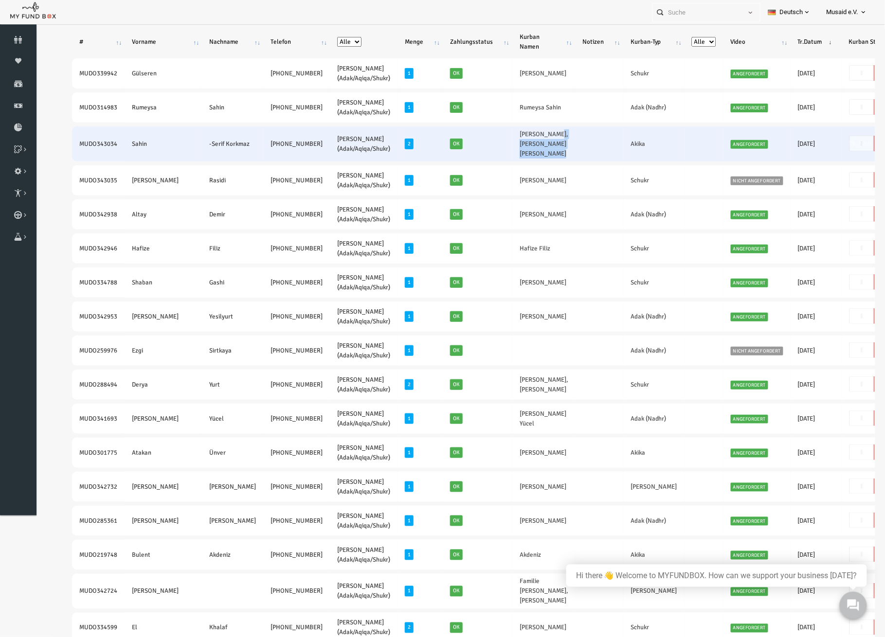
click at [493, 143] on tr "MUDO343034 Sahin -Serif Korkmaz +49 1514 4916078 Nafilah Kurban (Adak/Aqiqa/Shu…" at bounding box center [516, 143] width 925 height 35
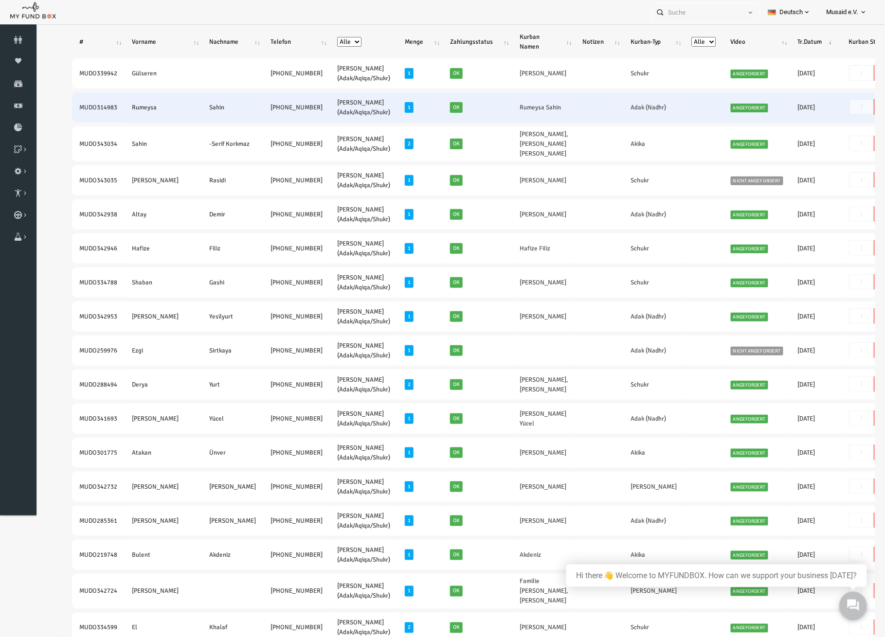
click at [63, 107] on td "MUDO314983" at bounding box center [80, 107] width 53 height 30
drag, startPoint x: 58, startPoint y: 107, endPoint x: 270, endPoint y: 117, distance: 212.7
click at [270, 117] on tr "MUDO314983 Rumeysa Sahin +49 15147930162 Nafilah Kurban (Adak/Aqiqa/Shukr) 1 Ok…" at bounding box center [516, 107] width 925 height 30
drag, startPoint x: 502, startPoint y: 105, endPoint x: 460, endPoint y: 107, distance: 42.4
click at [460, 107] on tr "MUDO314983 Rumeysa Sahin +49 15147930162 Nafilah Kurban (Adak/Aqiqa/Shukr) 1 Ok…" at bounding box center [516, 107] width 925 height 30
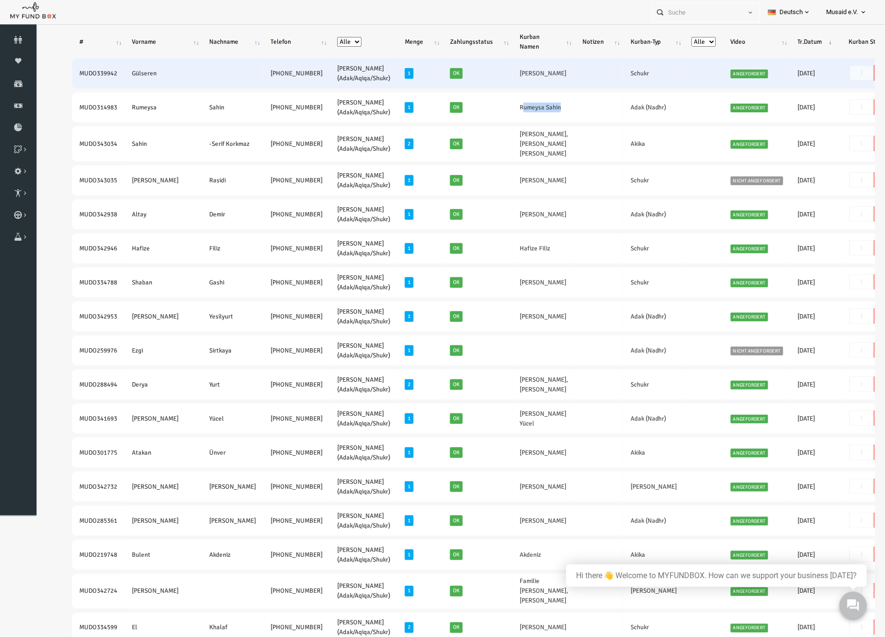
drag, startPoint x: 46, startPoint y: 72, endPoint x: 267, endPoint y: 86, distance: 221.7
drag, startPoint x: 517, startPoint y: 75, endPoint x: 462, endPoint y: 78, distance: 55.5
click at [495, 78] on td "Malik Yusuf Hezan" at bounding box center [526, 73] width 63 height 30
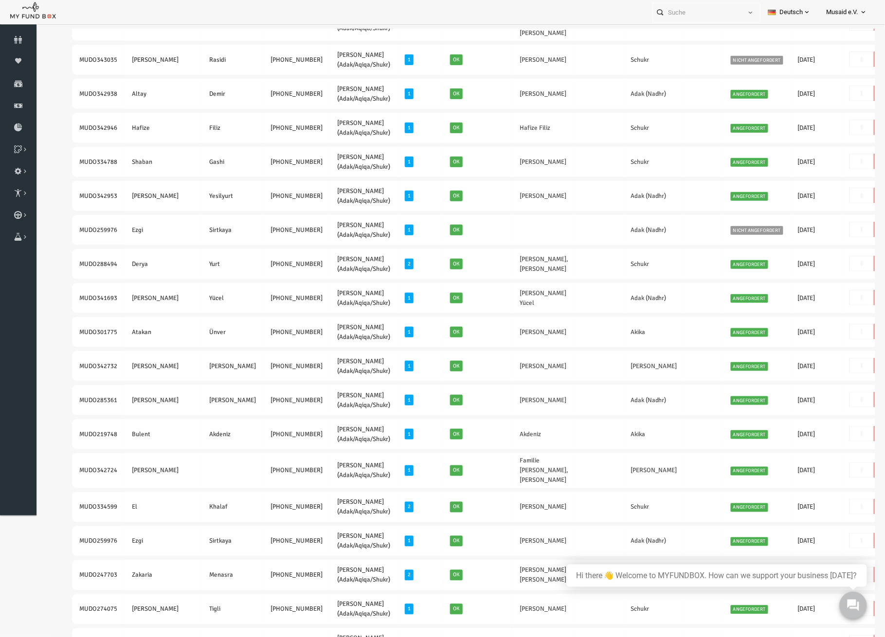
scroll to position [195, 0]
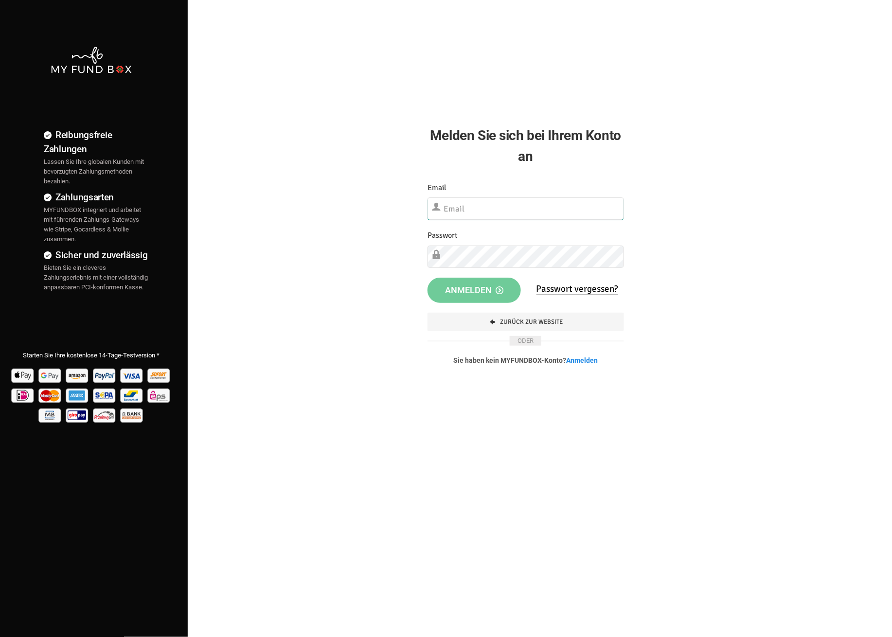
type input "[EMAIL_ADDRESS][DOMAIN_NAME]"
click at [450, 287] on span "Anmelden" at bounding box center [474, 290] width 58 height 10
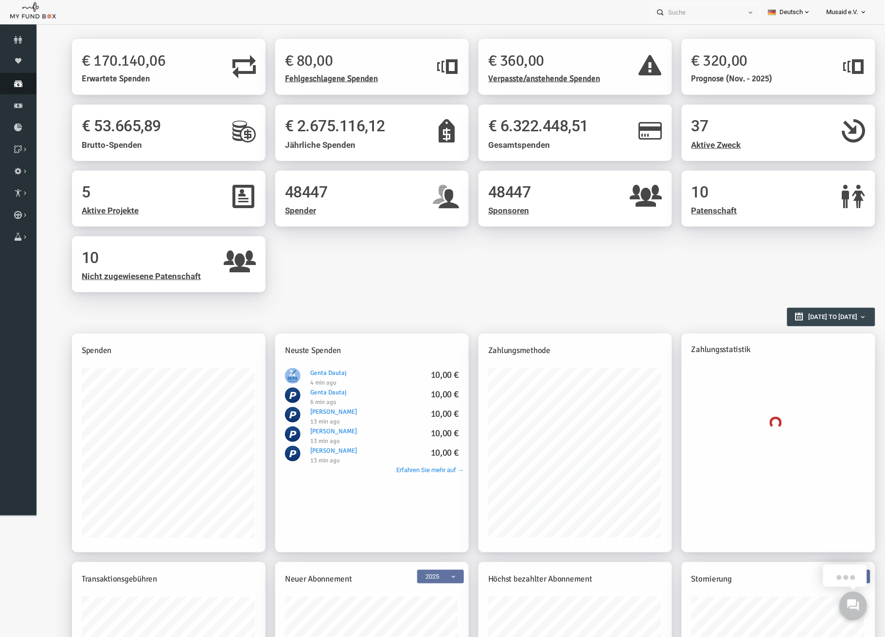
click at [28, 77] on link "Spenden" at bounding box center [18, 83] width 36 height 21
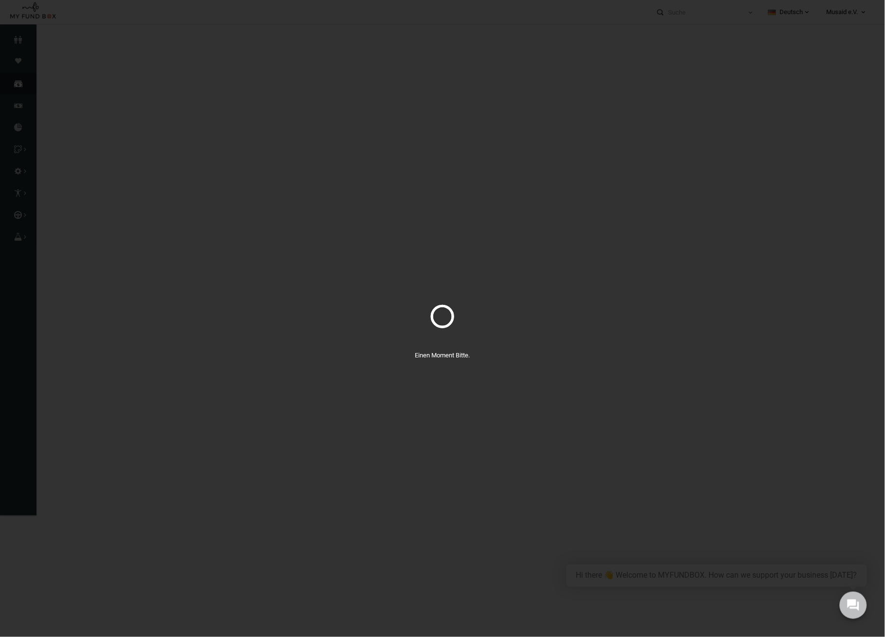
select select "100"
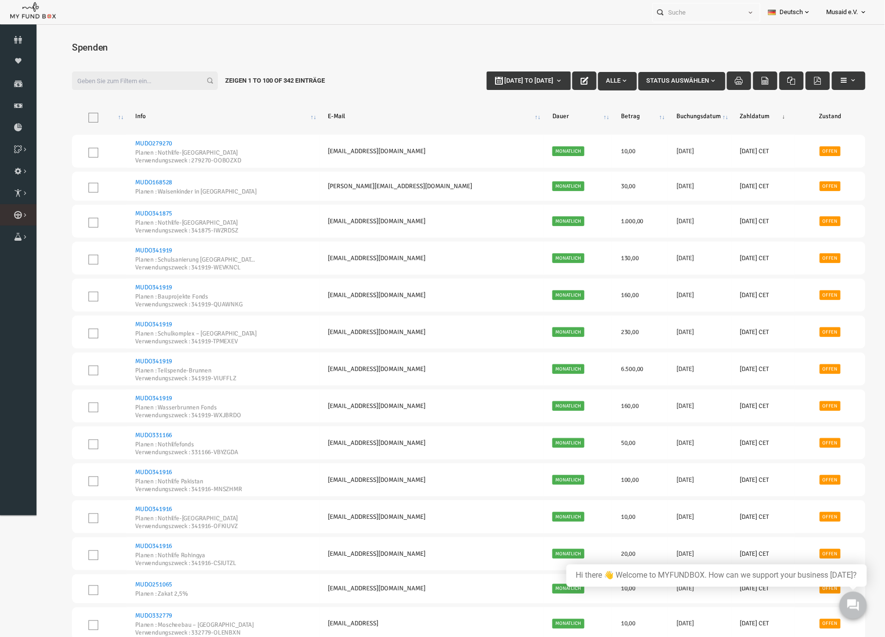
click at [0, 0] on link "Kurban Liste" at bounding box center [0, 0] width 0 height 0
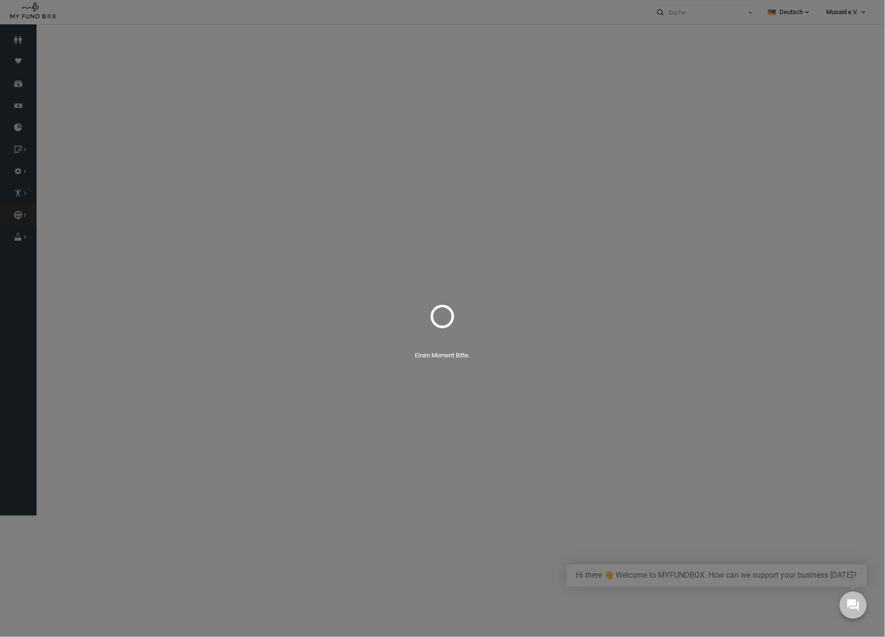
select select "100"
